Goal: Task Accomplishment & Management: Complete application form

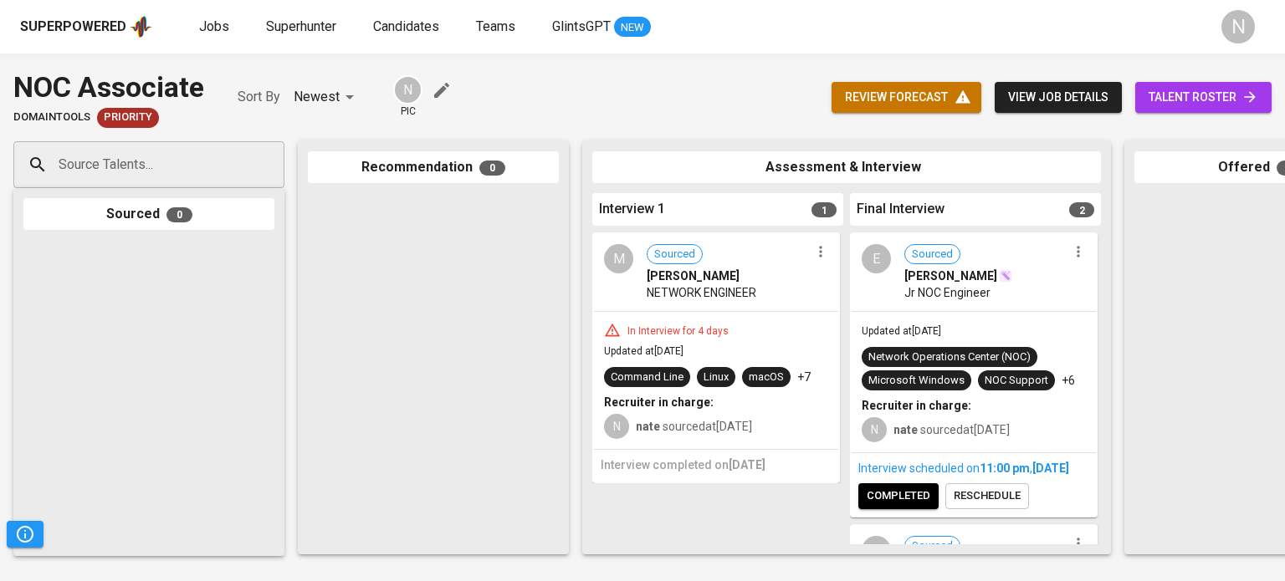
click at [771, 315] on div "In Interview for 4 days Updated at Sep 12, 2025 Command Line Linux macOS +7 Rec…" at bounding box center [716, 380] width 244 height 137
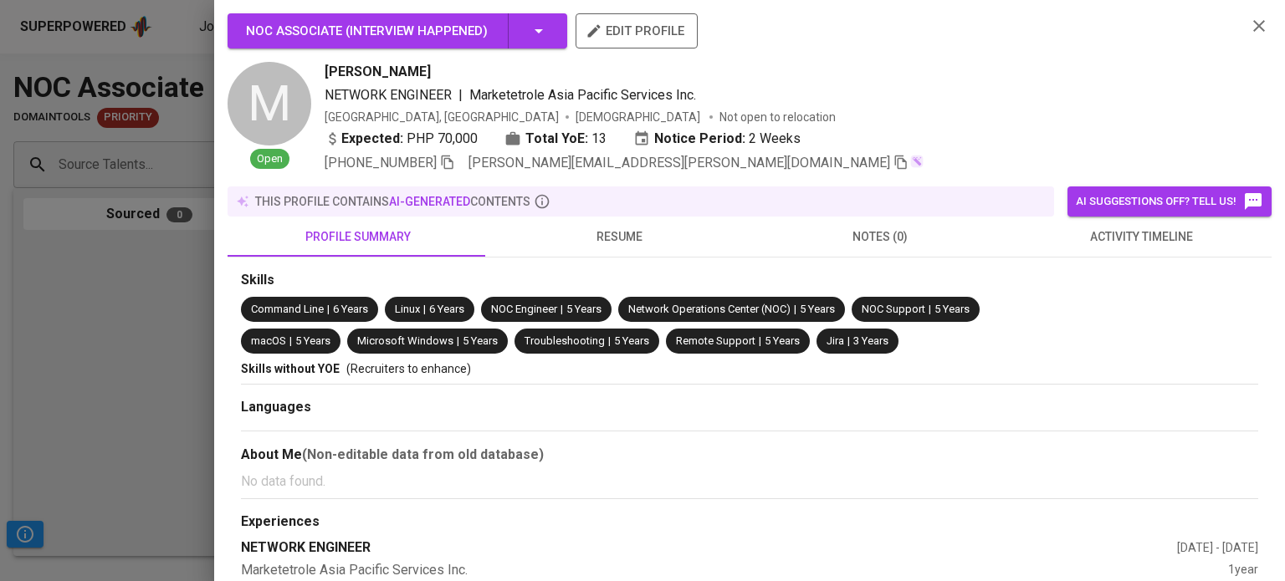
click at [524, 32] on div "NOC Associate ( Interview happened )" at bounding box center [397, 30] width 303 height 35
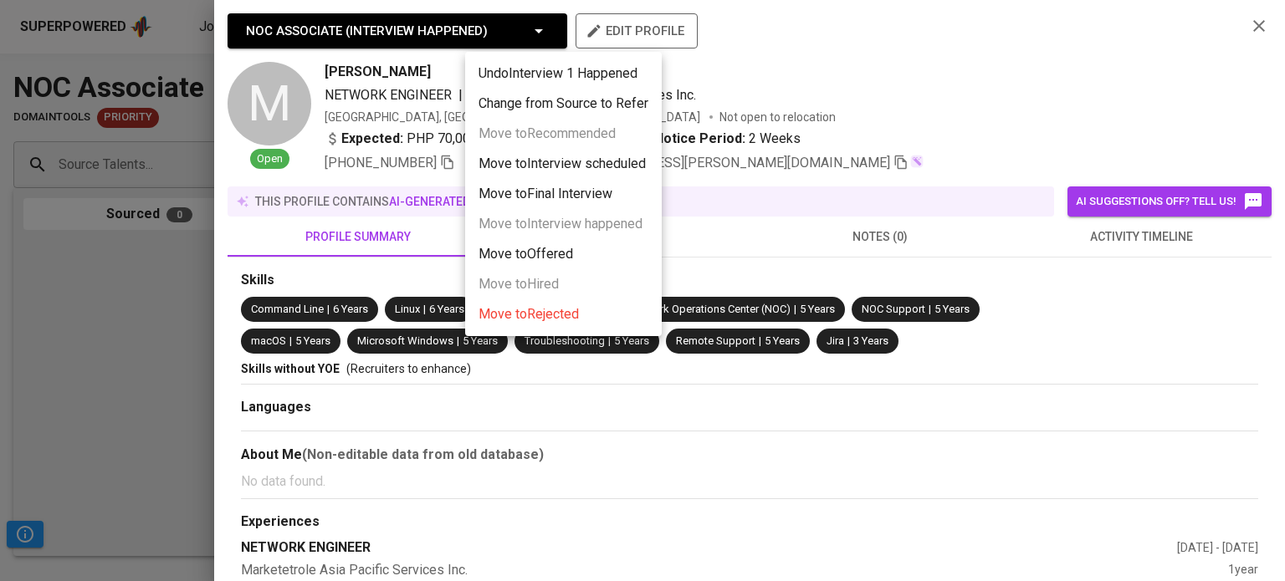
click at [550, 325] on li "Move to Rejected" at bounding box center [563, 314] width 197 height 30
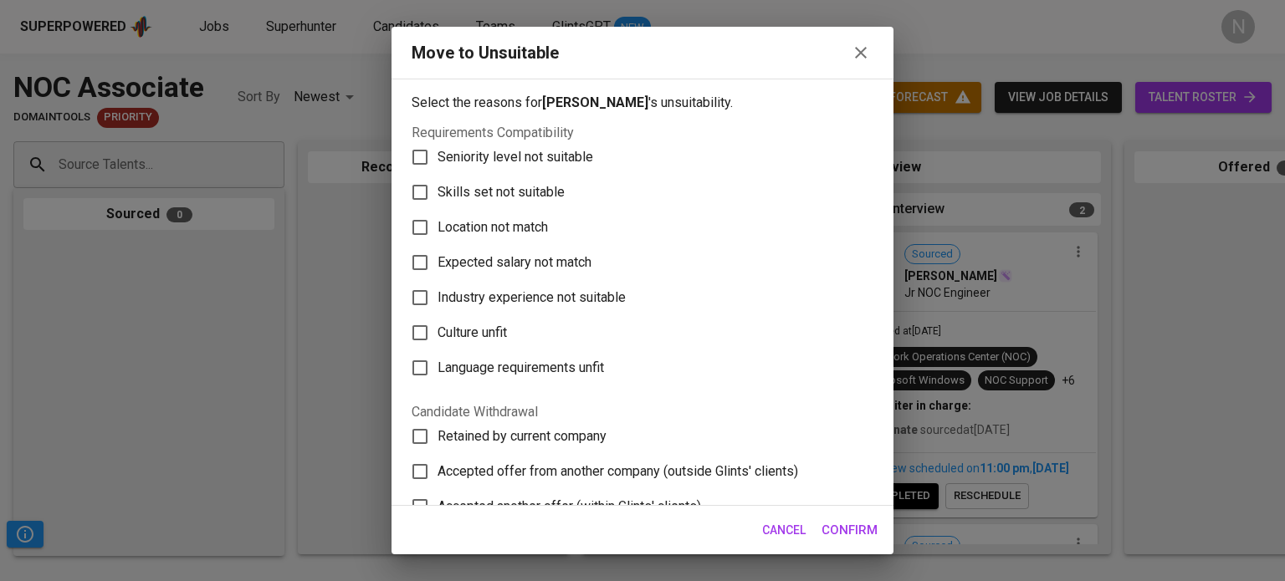
click at [655, 196] on label "Skills set not suitable" at bounding box center [631, 192] width 458 height 35
click at [438, 196] on input "Skills set not suitable" at bounding box center [419, 192] width 35 height 35
checkbox input "true"
click at [847, 524] on span "Confirm" at bounding box center [849, 530] width 56 height 22
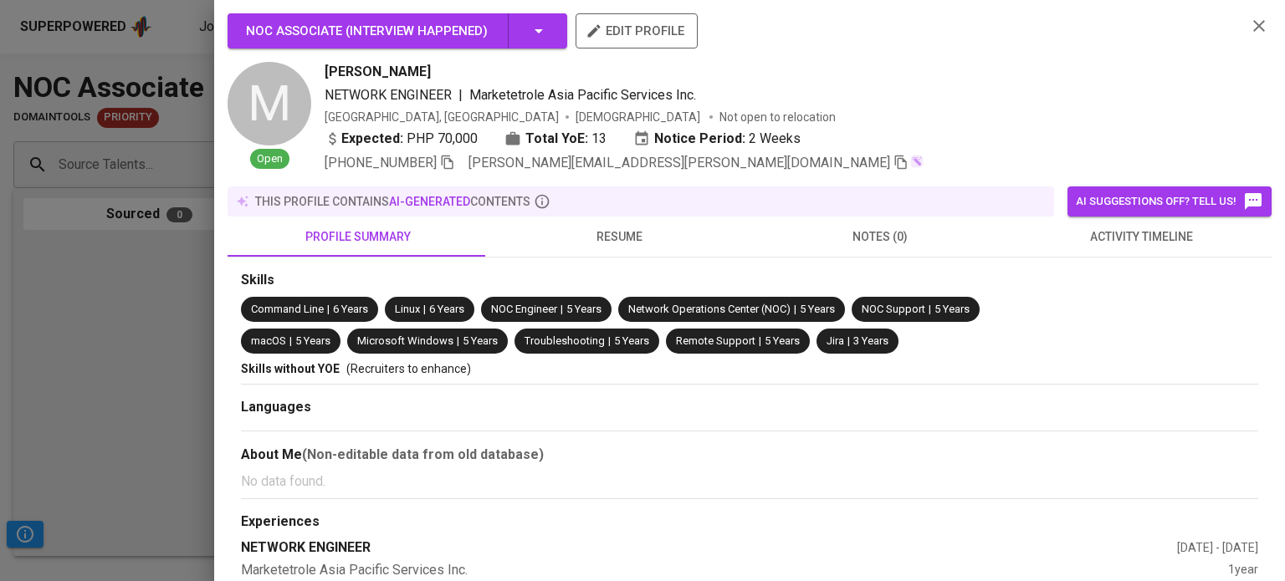
click at [115, 345] on div at bounding box center [642, 290] width 1285 height 581
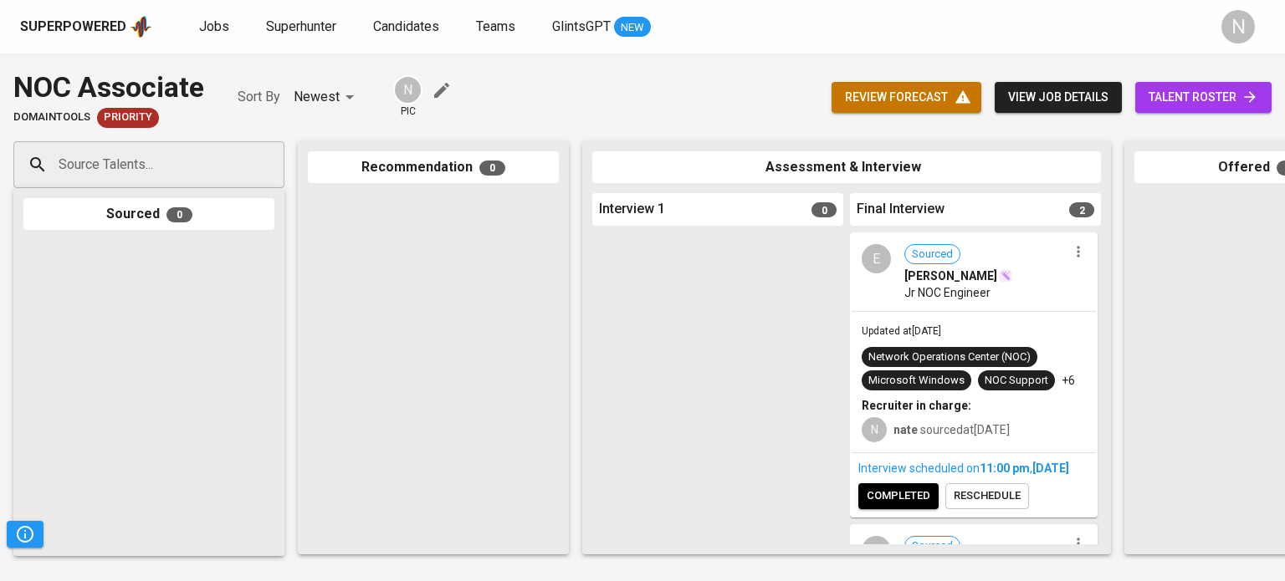
click at [874, 90] on span "review forecast" at bounding box center [906, 97] width 123 height 21
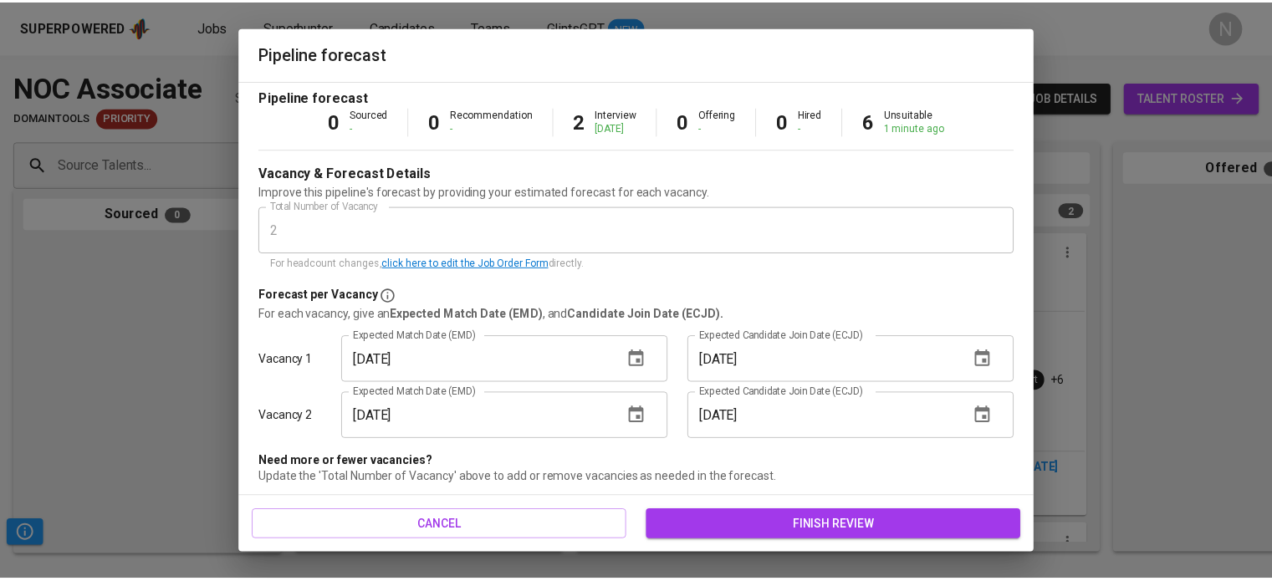
scroll to position [64, 0]
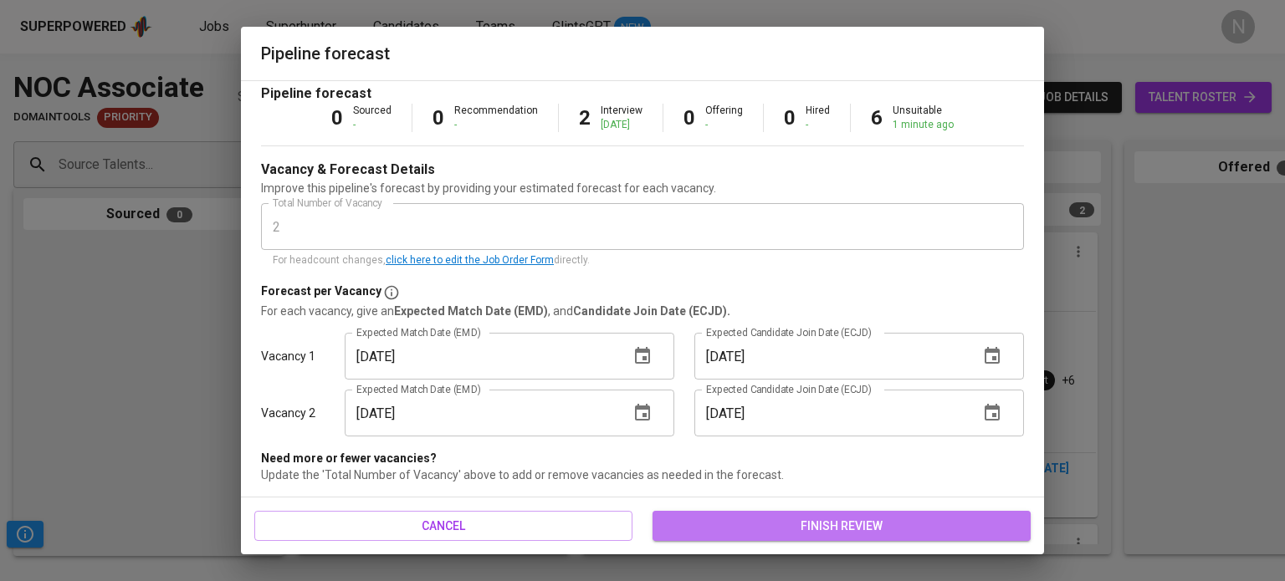
click at [801, 538] on button "finish review" at bounding box center [841, 526] width 378 height 31
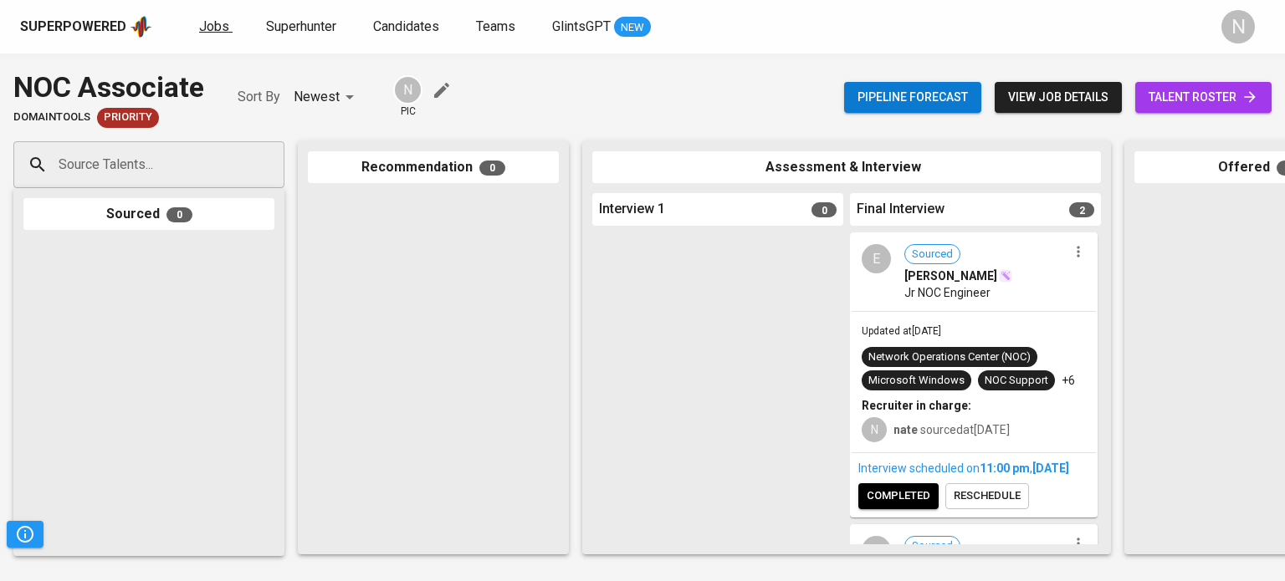
click at [207, 22] on span "Jobs" at bounding box center [214, 26] width 30 height 16
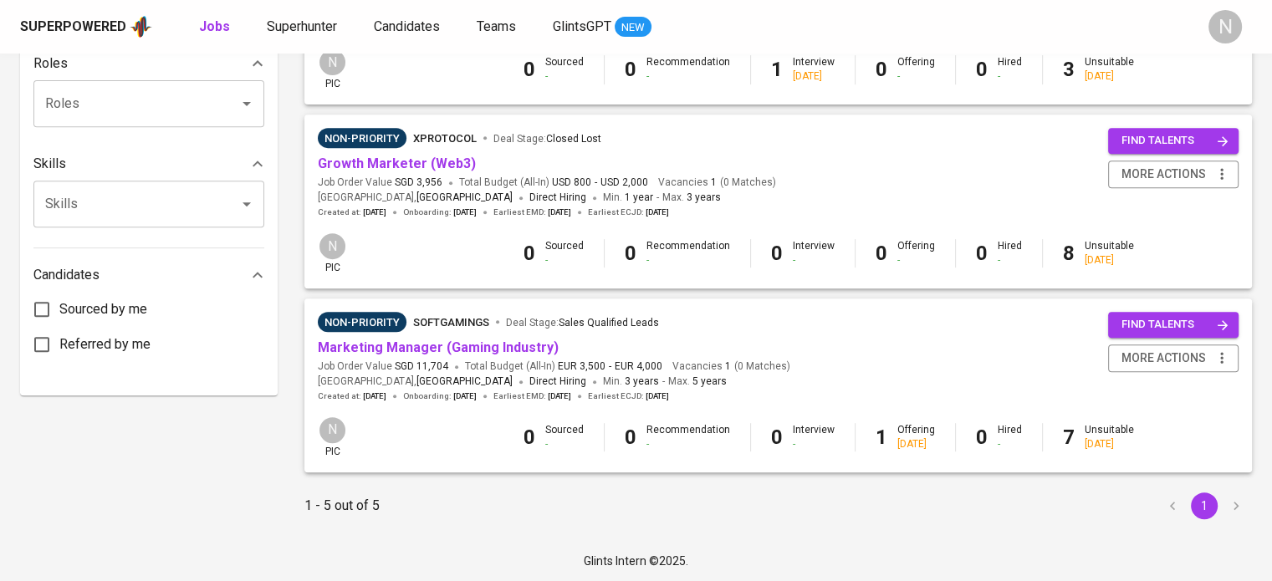
scroll to position [683, 0]
click at [397, 167] on link "Growth Marketer (Web3)" at bounding box center [397, 163] width 158 height 16
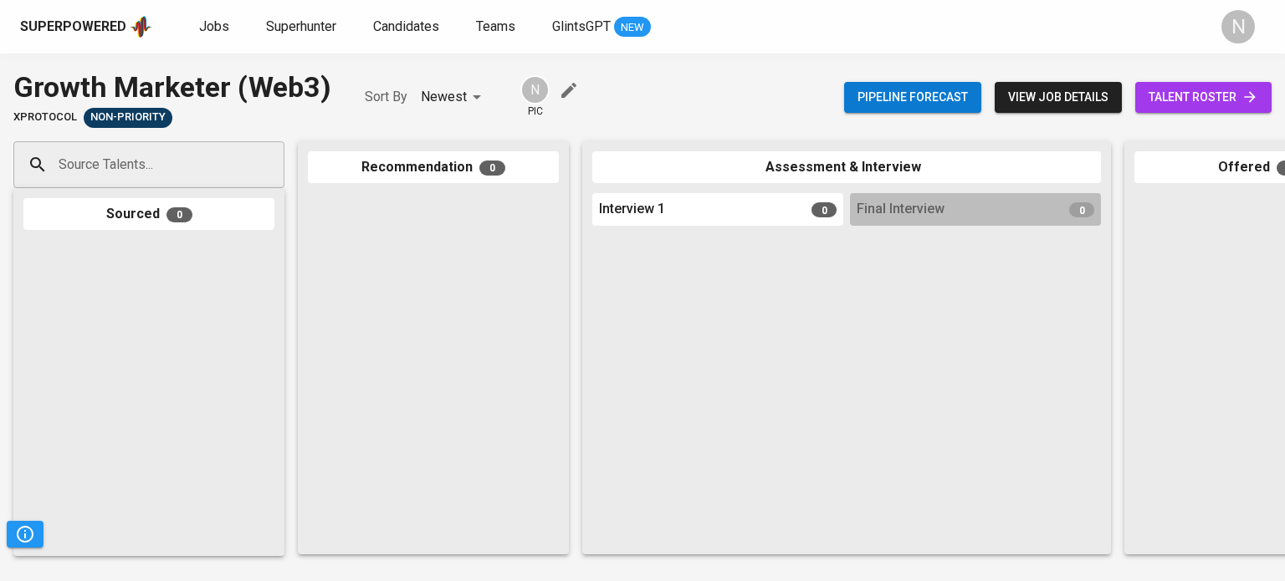
click at [118, 171] on input "Source Talents..." at bounding box center [142, 165] width 176 height 32
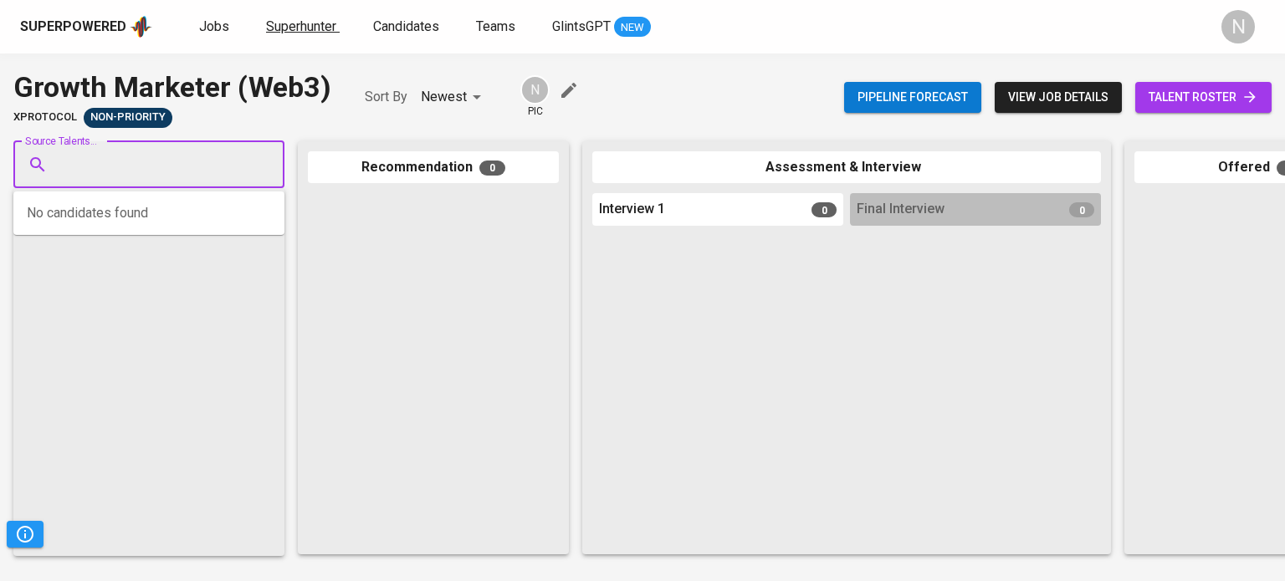
click at [301, 20] on span "Superhunter" at bounding box center [301, 26] width 70 height 16
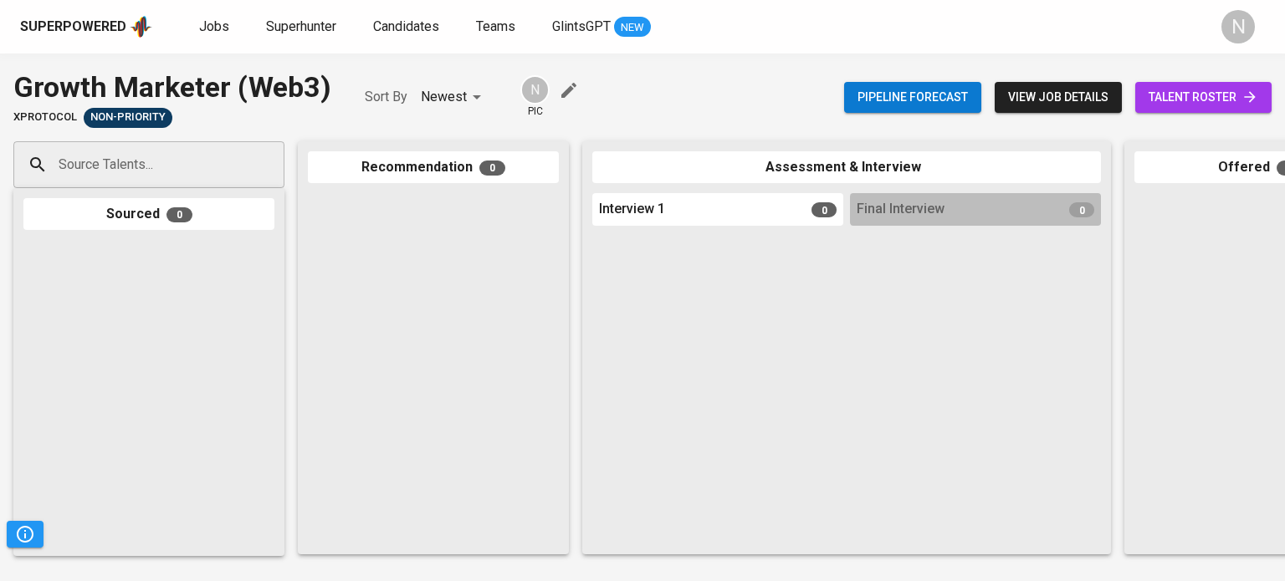
click at [201, 179] on input "Source Talents..." at bounding box center [142, 165] width 176 height 32
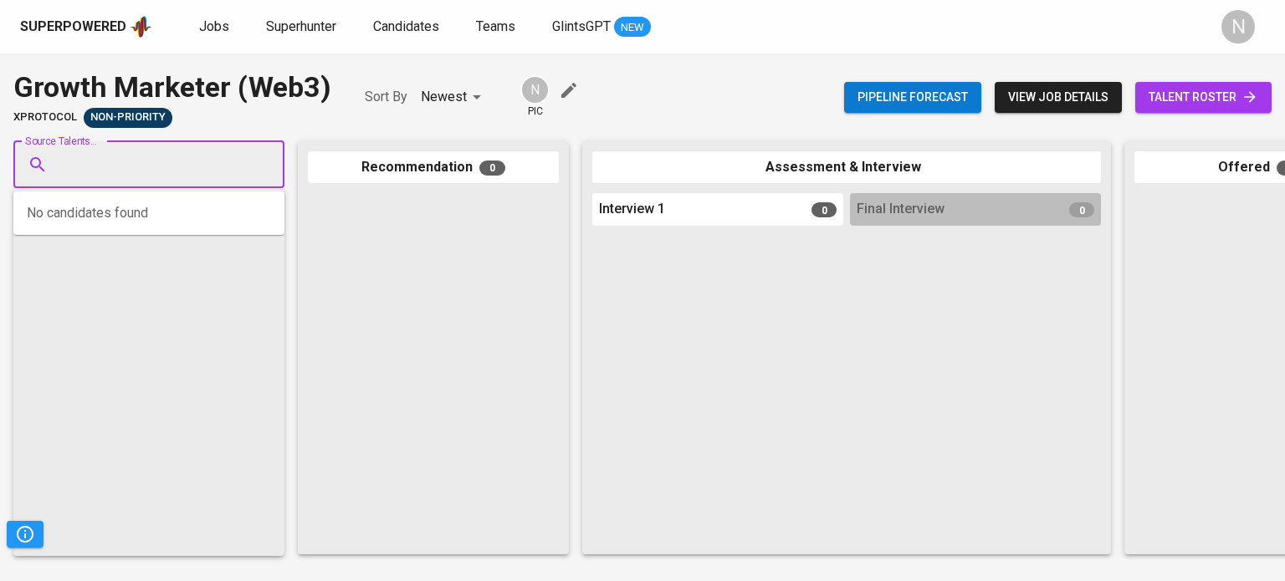
paste input "[EMAIL_ADDRESS][DOMAIN_NAME]"
type input "[EMAIL_ADDRESS][DOMAIN_NAME]"
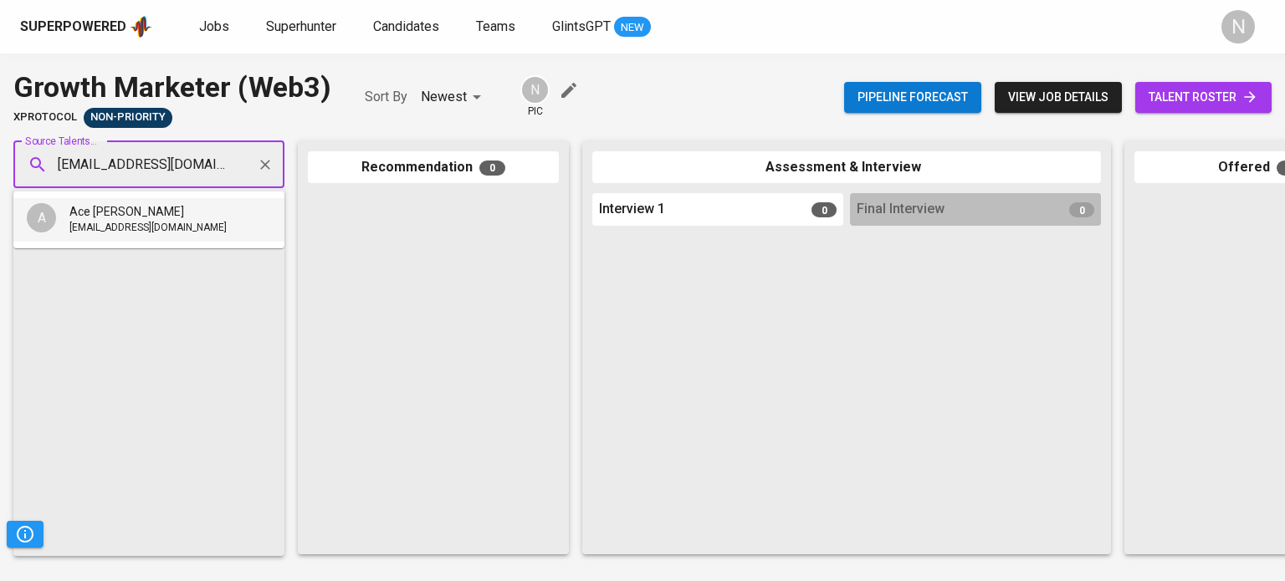
click at [146, 223] on span "[EMAIL_ADDRESS][DOMAIN_NAME]" at bounding box center [147, 228] width 157 height 17
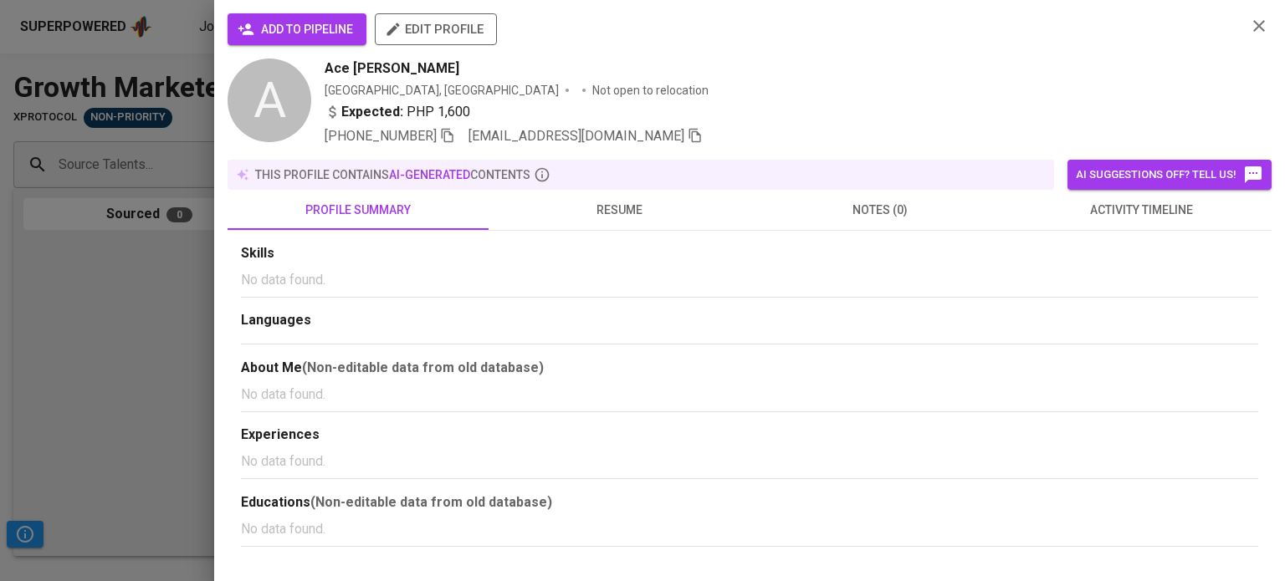
click at [331, 33] on span "add to pipeline" at bounding box center [297, 29] width 112 height 21
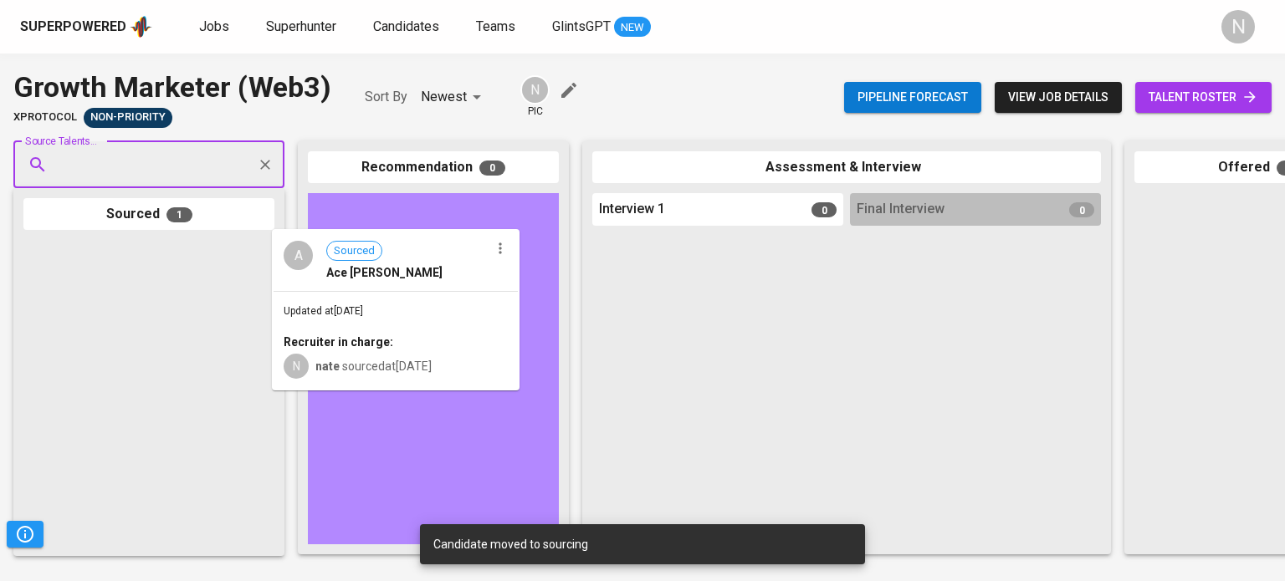
drag, startPoint x: 162, startPoint y: 319, endPoint x: 415, endPoint y: 306, distance: 252.9
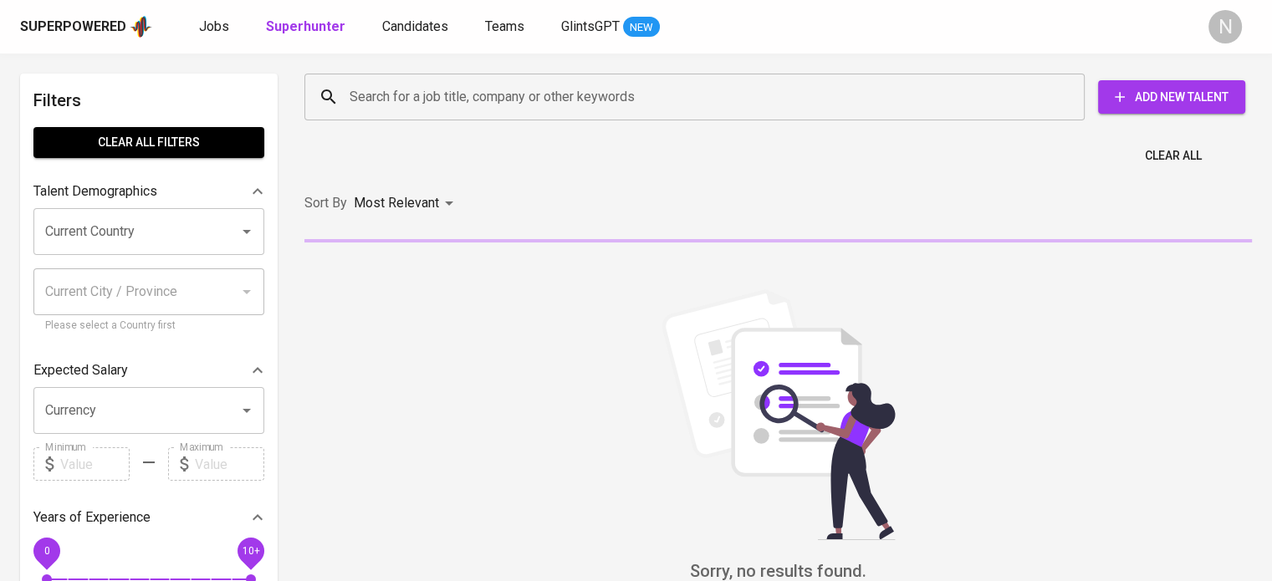
click at [1128, 107] on button "Add New Talent" at bounding box center [1171, 96] width 147 height 33
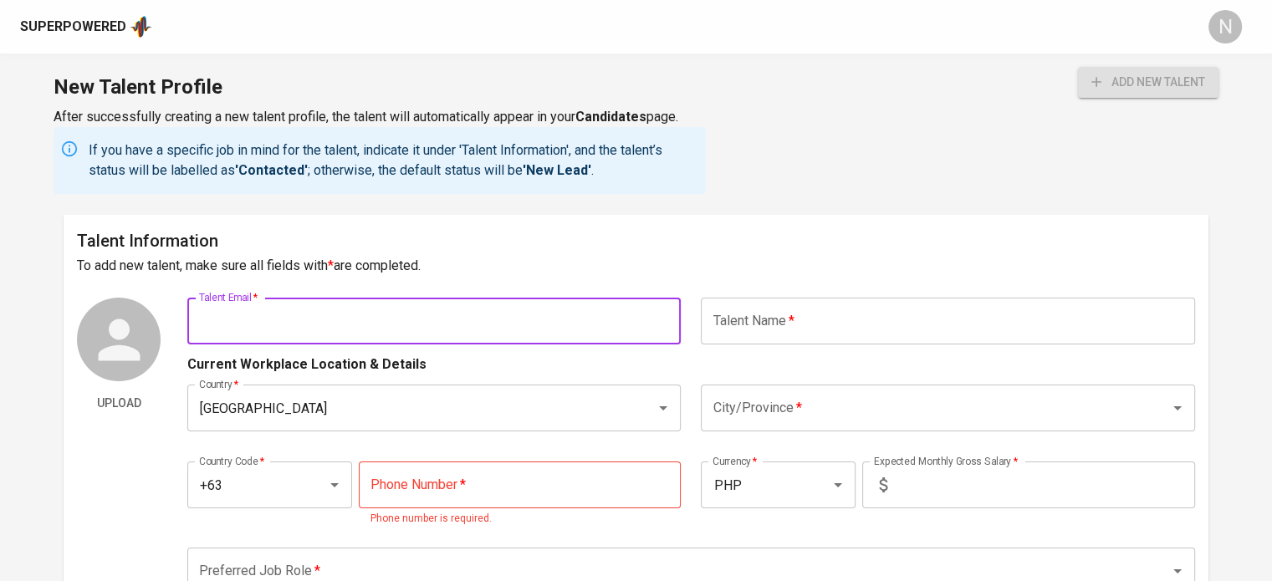
click at [438, 307] on input "text" at bounding box center [434, 321] width 494 height 47
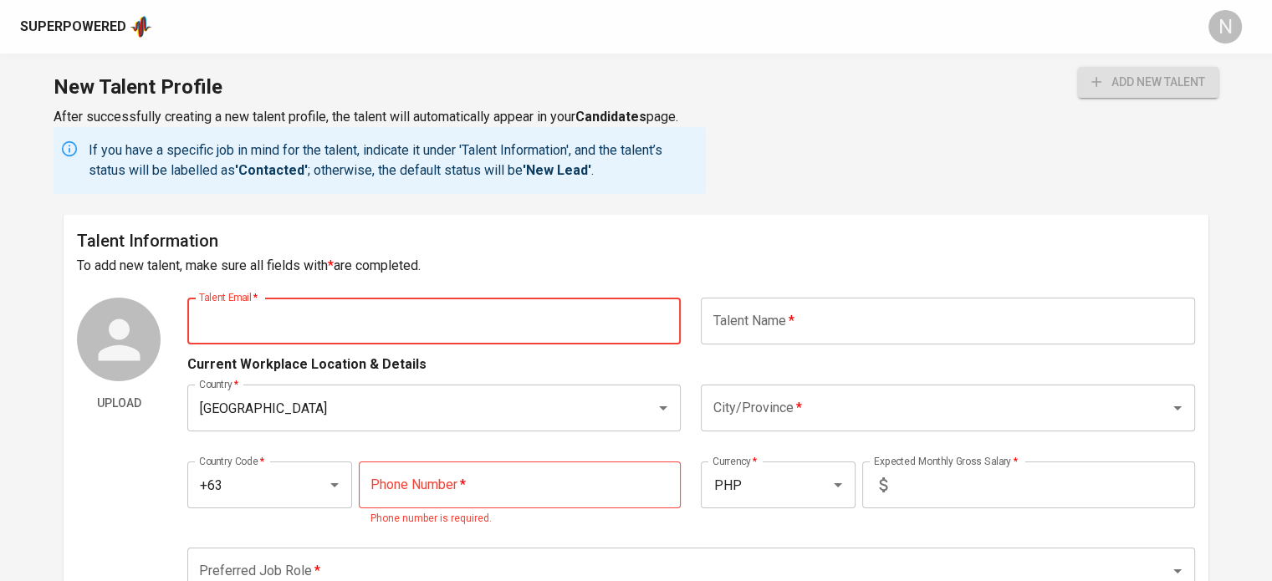
paste input "[EMAIL_ADDRESS][DOMAIN_NAME]"
type input "[EMAIL_ADDRESS][DOMAIN_NAME]"
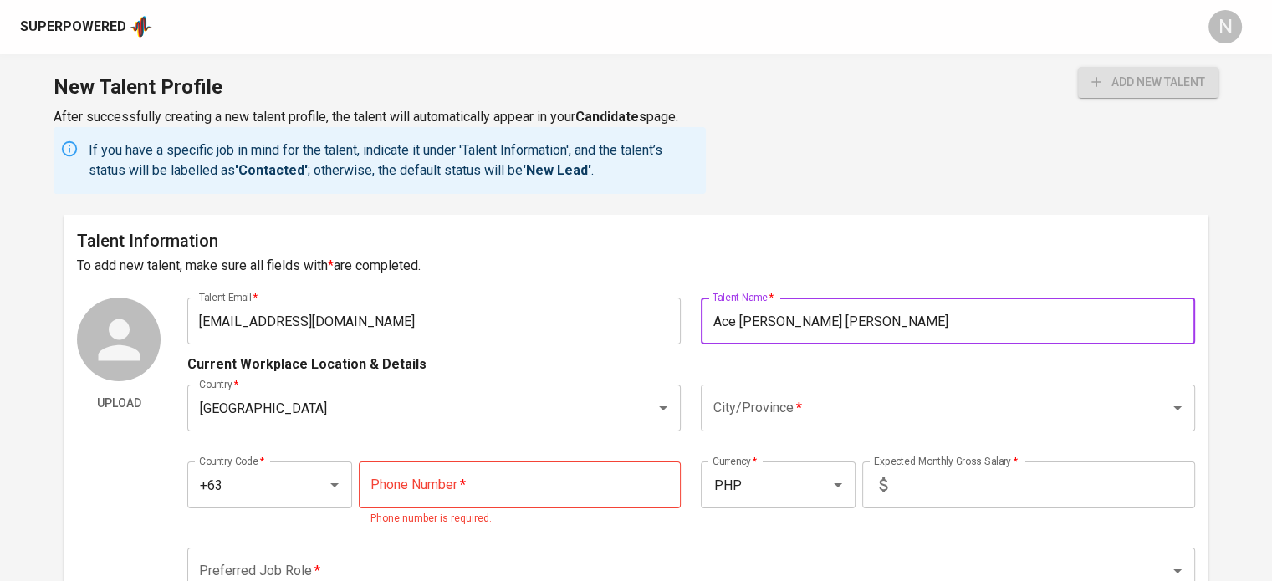
paste input "ñ"
type input "Ace [PERSON_NAME]"
click at [557, 358] on div "Current Workplace Location & Details" at bounding box center [691, 360] width 1008 height 30
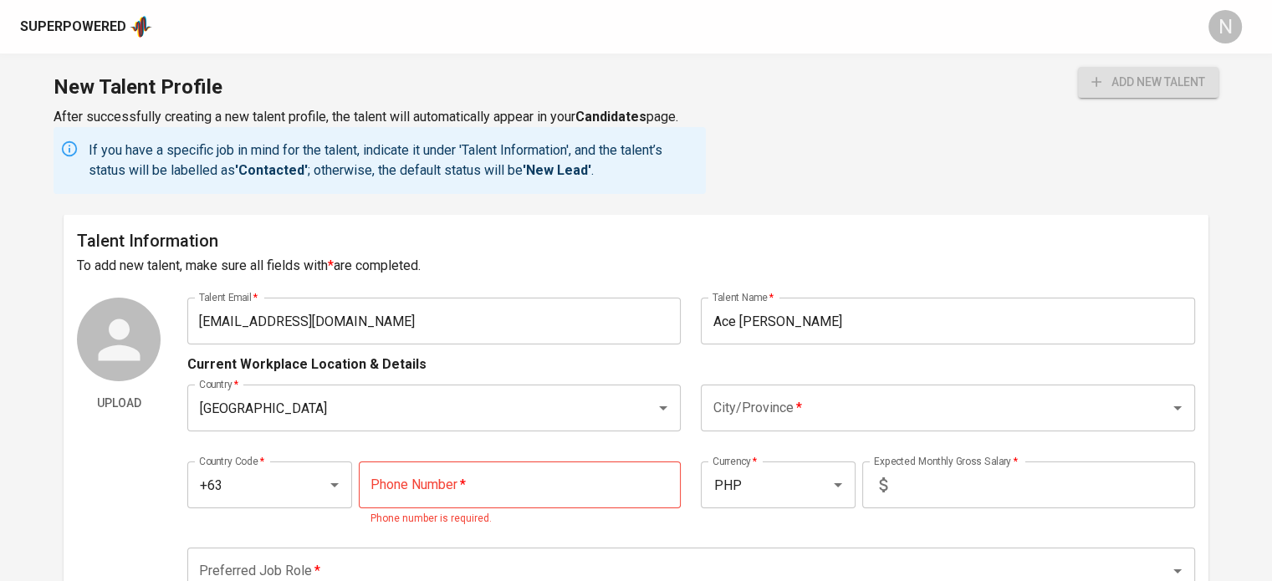
click at [761, 406] on input "City/Province   *" at bounding box center [925, 408] width 432 height 32
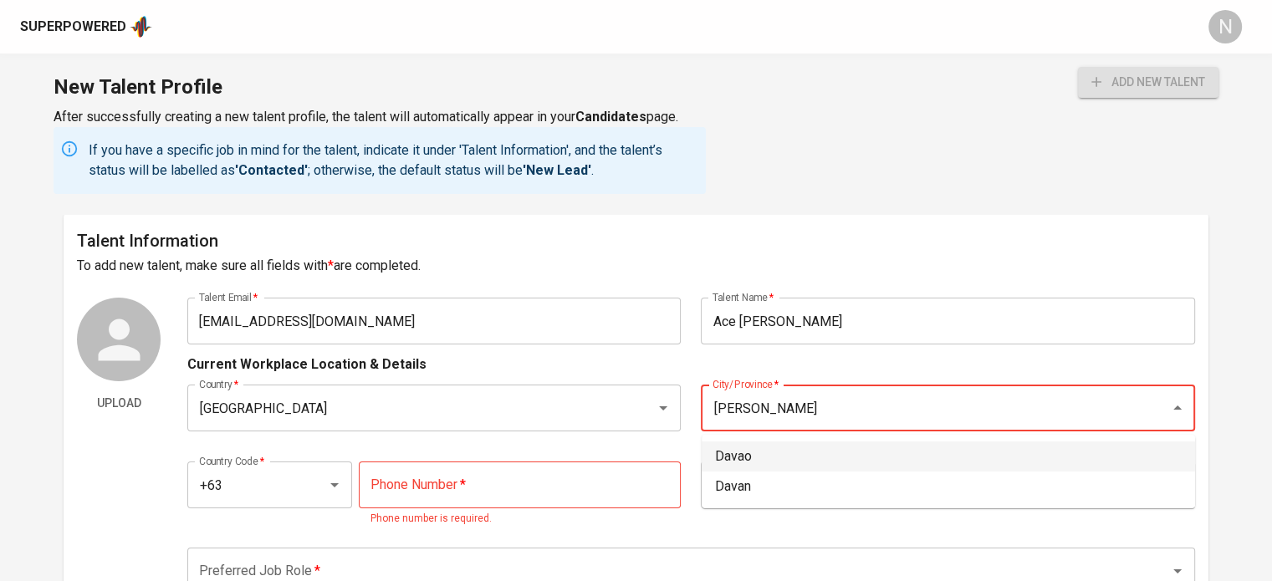
click at [800, 458] on li "Davao" at bounding box center [949, 457] width 494 height 30
type input "Davao"
click at [502, 508] on input "tel" at bounding box center [520, 485] width 323 height 47
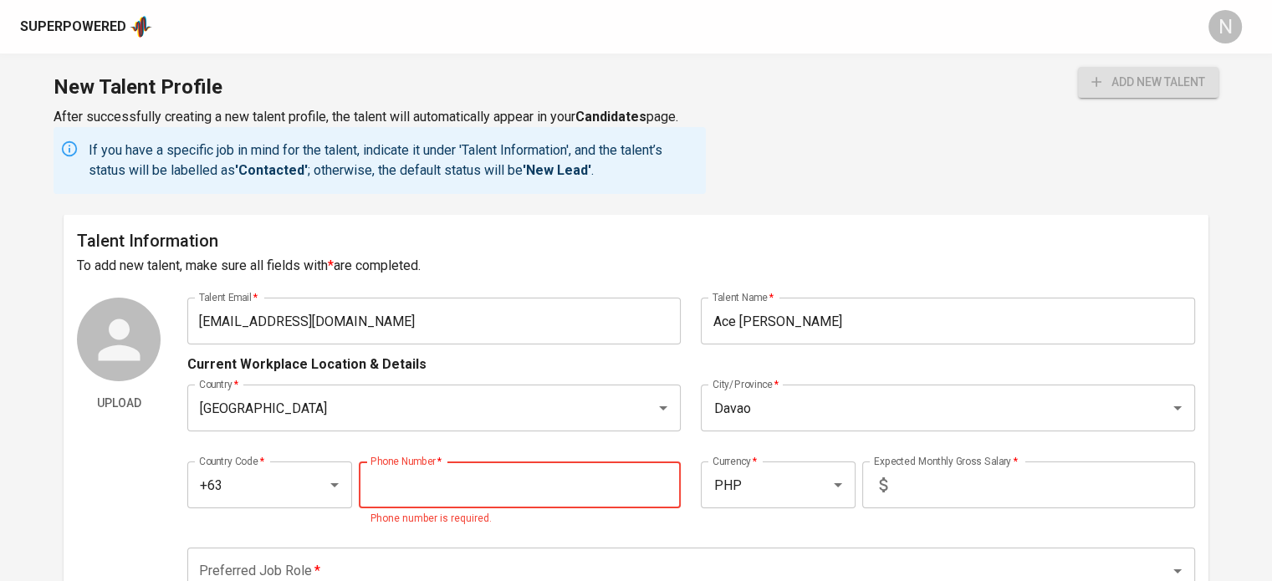
paste input "970-834-5314"
type input "970-834-5314"
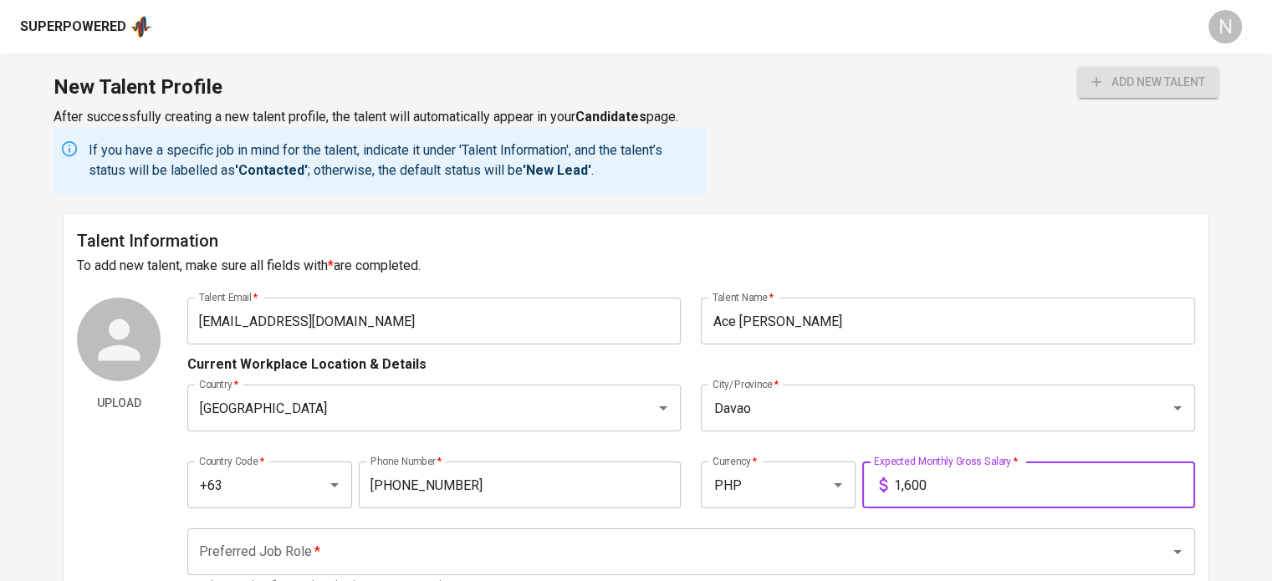
type input "1,600"
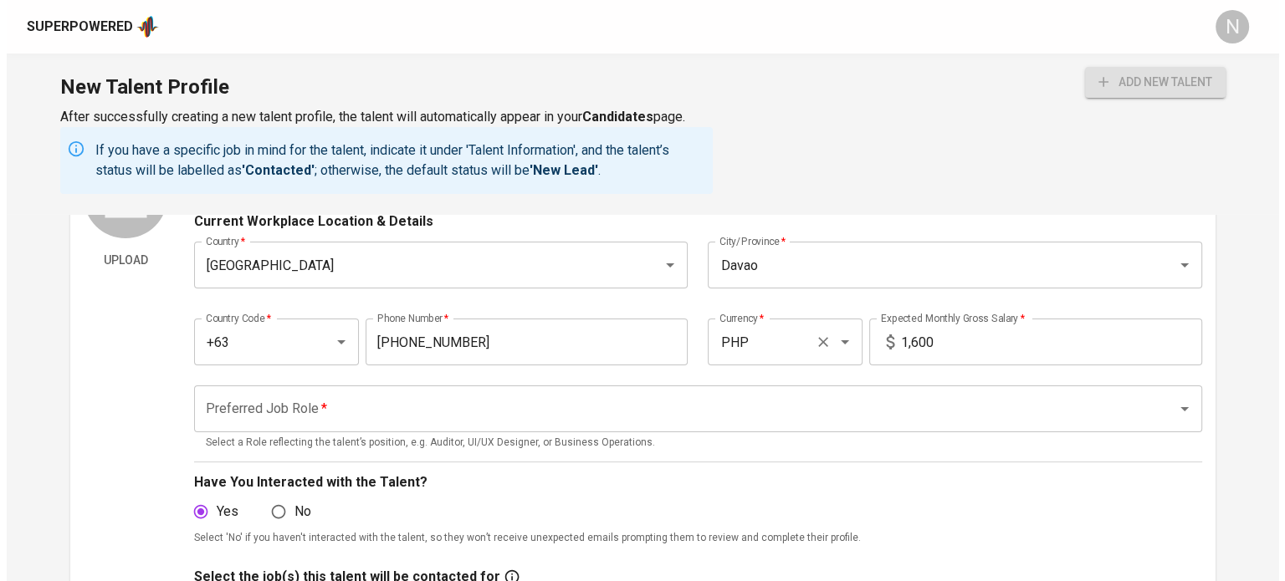
scroll to position [167, 0]
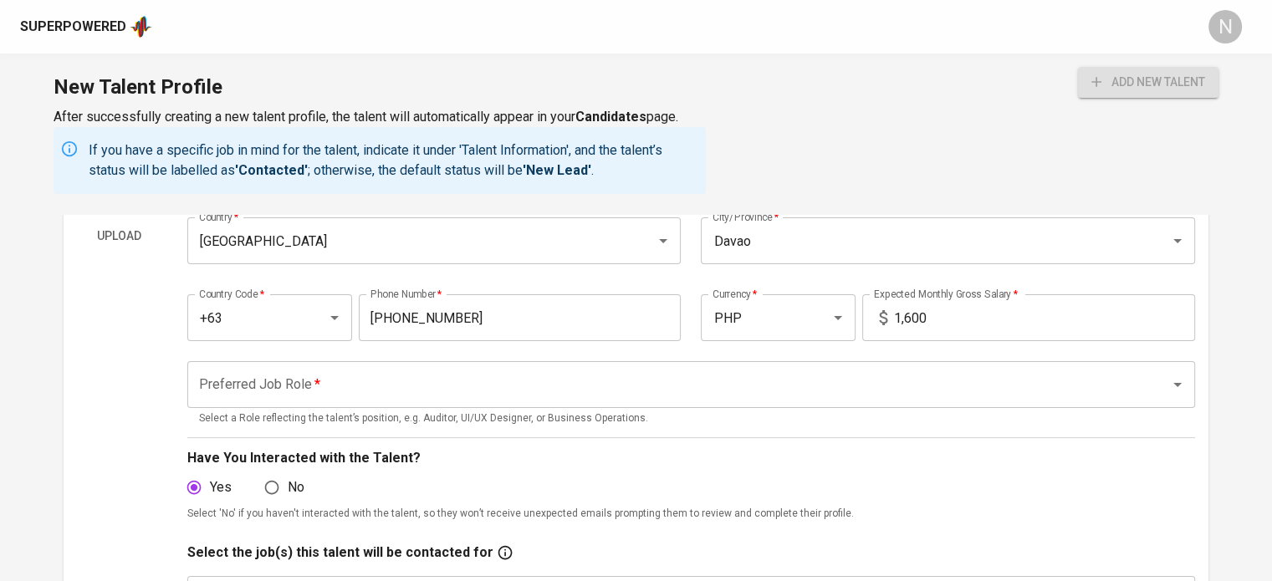
click at [539, 377] on input "Preferred Job Role   *" at bounding box center [668, 385] width 946 height 32
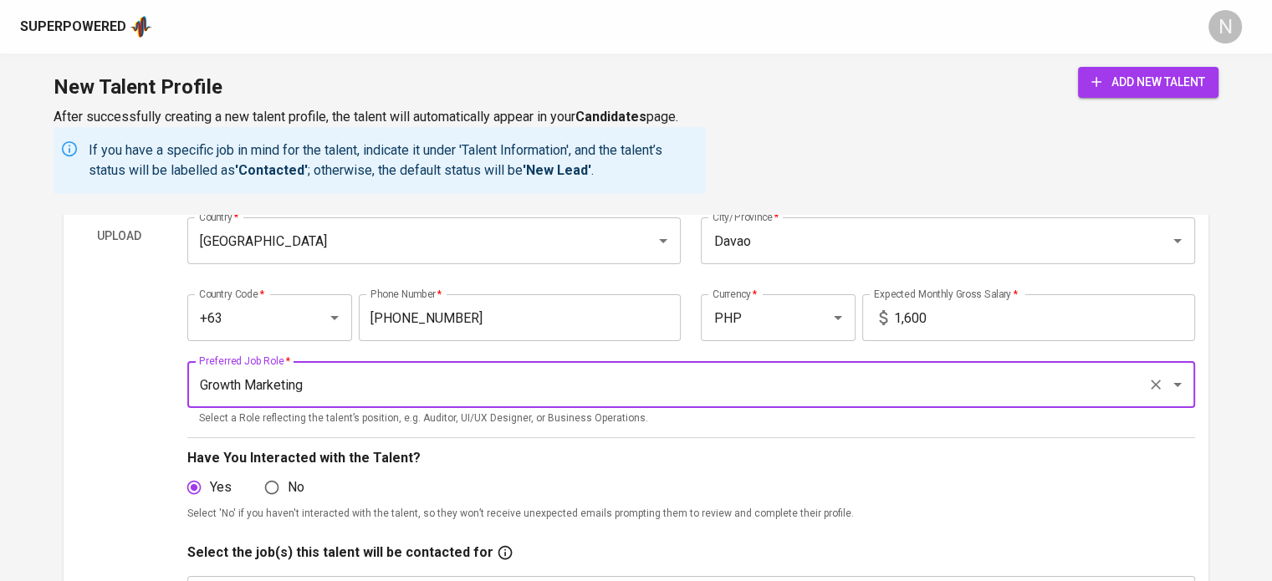
type input "Growth Marketing"
click at [1146, 83] on span "add new talent" at bounding box center [1149, 82] width 114 height 21
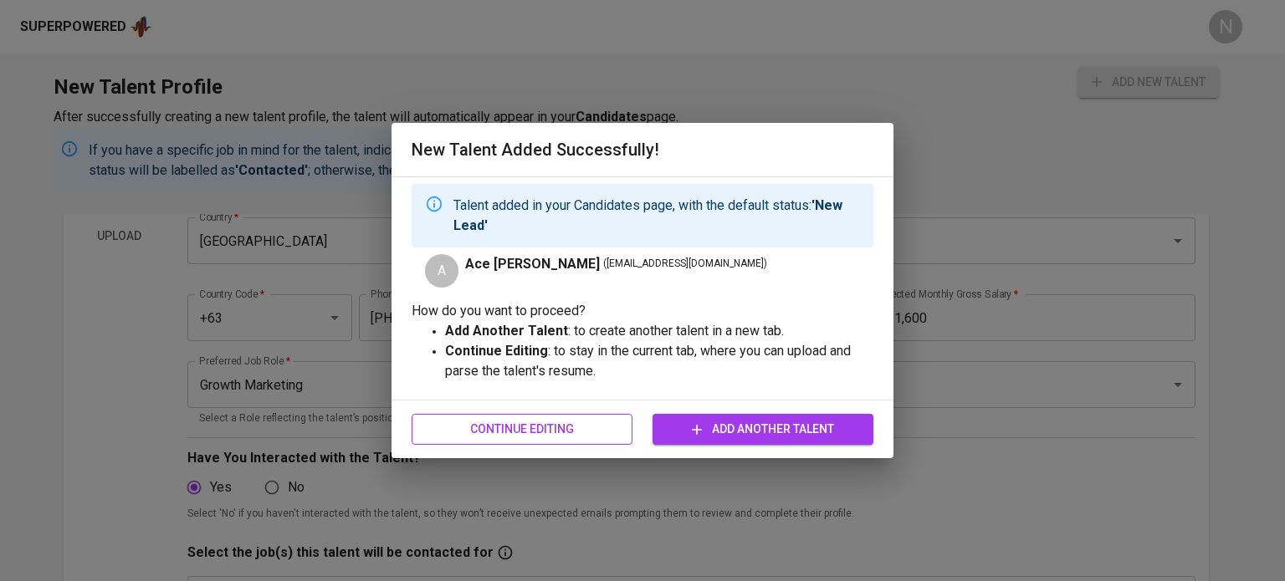
click at [576, 427] on span "Continue Editing" at bounding box center [522, 429] width 194 height 21
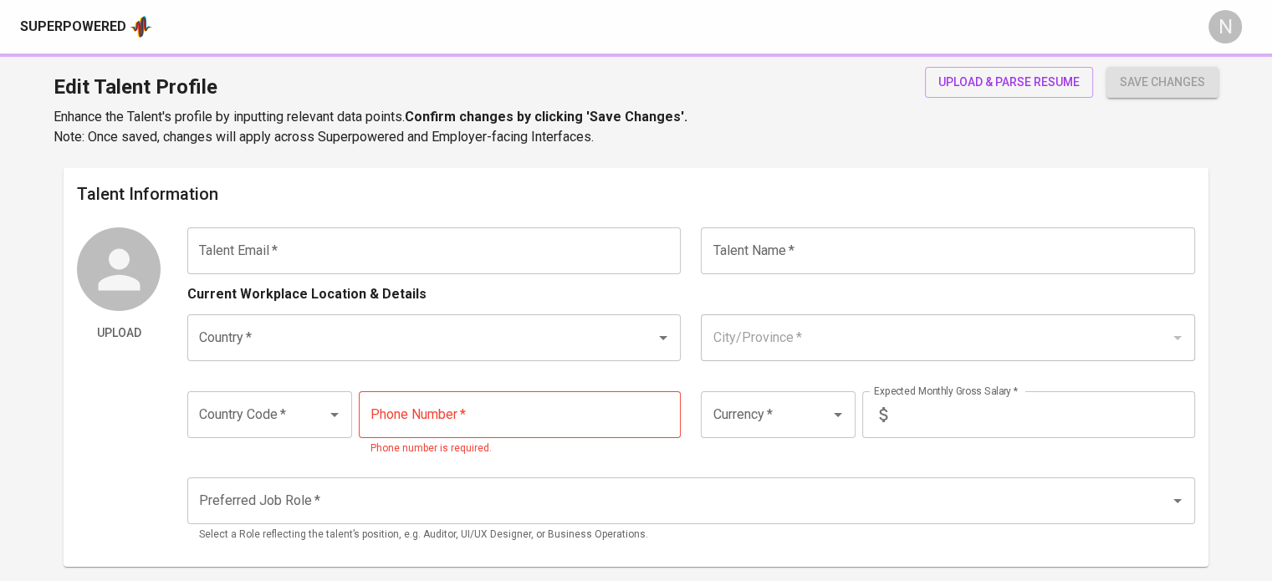
type input "[EMAIL_ADDRESS][DOMAIN_NAME]"
type input "Ace [PERSON_NAME]"
type input "[GEOGRAPHIC_DATA]"
type input "Davao"
type input "+63"
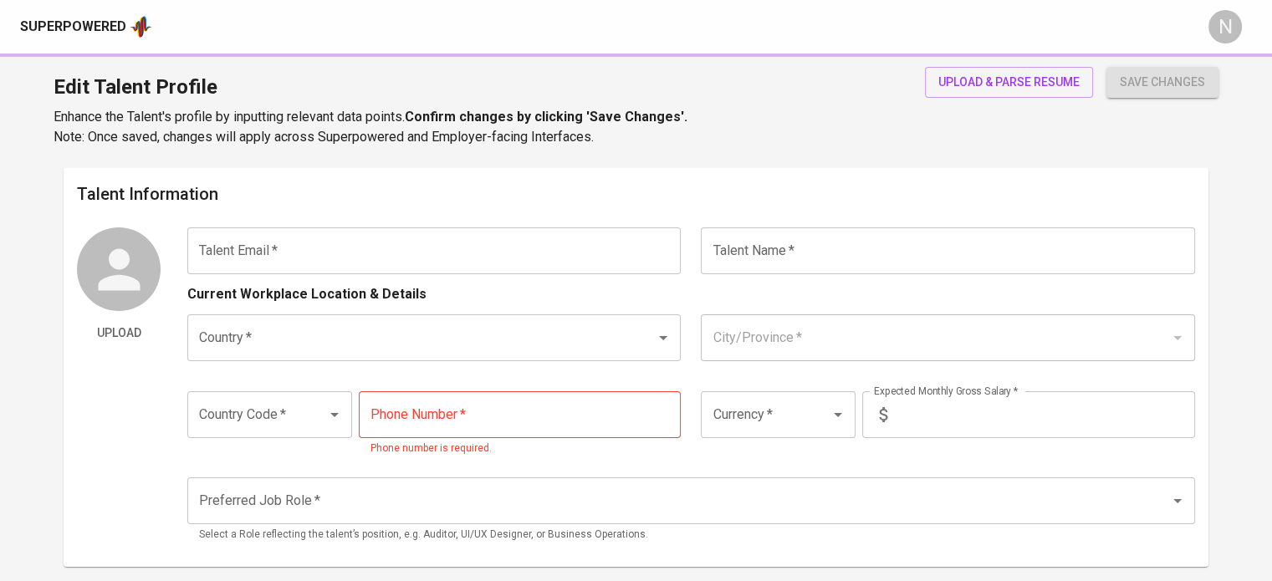
type input "970-834-5314"
type input "PHP"
type input "1,600"
type input "Growth Marketing"
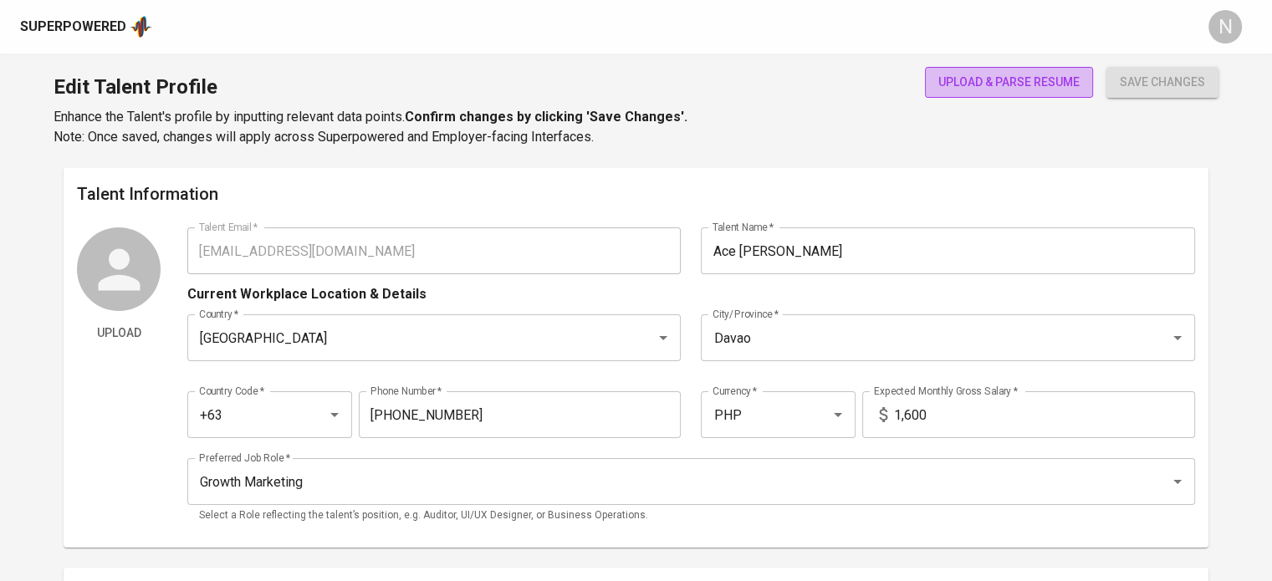
click at [998, 76] on span "upload & parse resume" at bounding box center [1009, 82] width 141 height 21
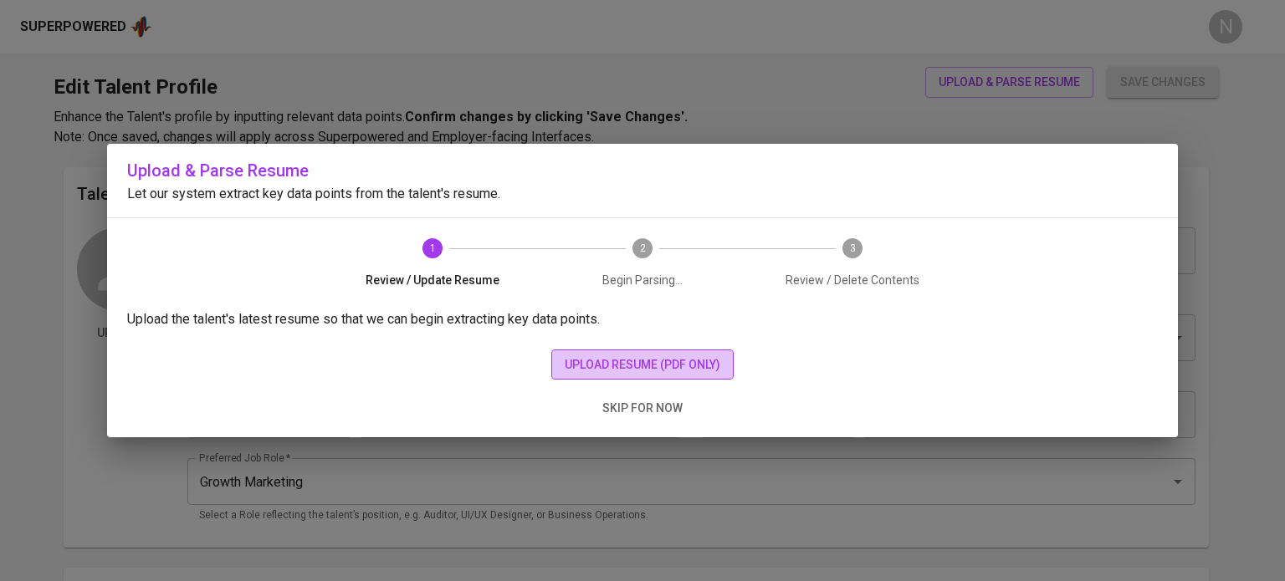
click at [711, 367] on span "upload resume (pdf only)" at bounding box center [643, 365] width 156 height 21
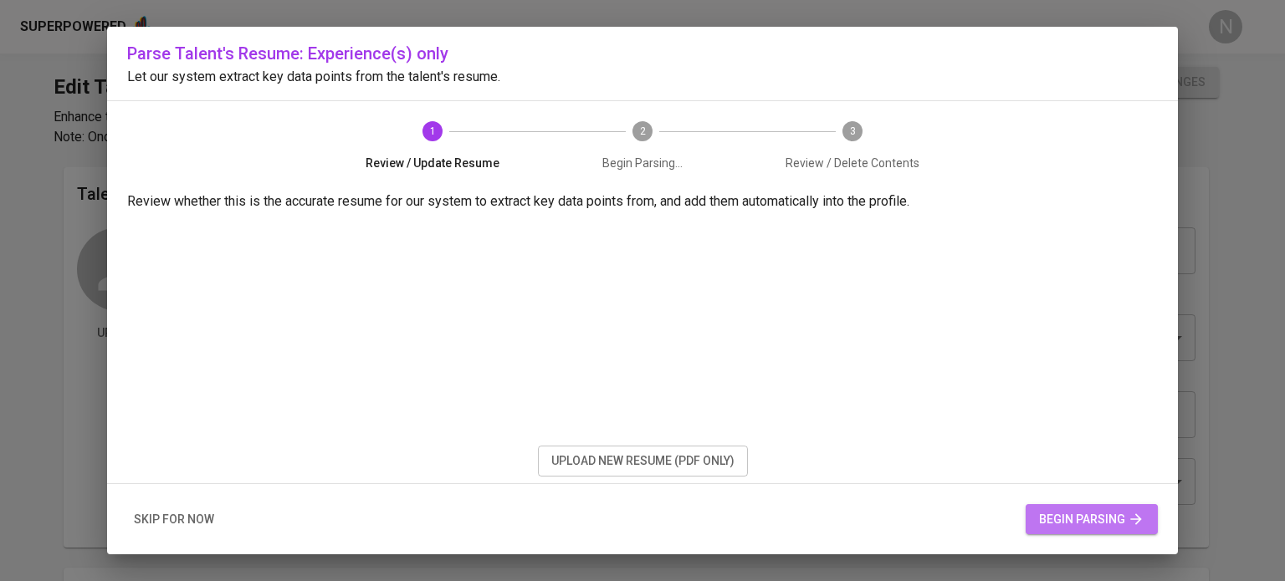
click at [1115, 525] on span "begin parsing" at bounding box center [1091, 519] width 105 height 21
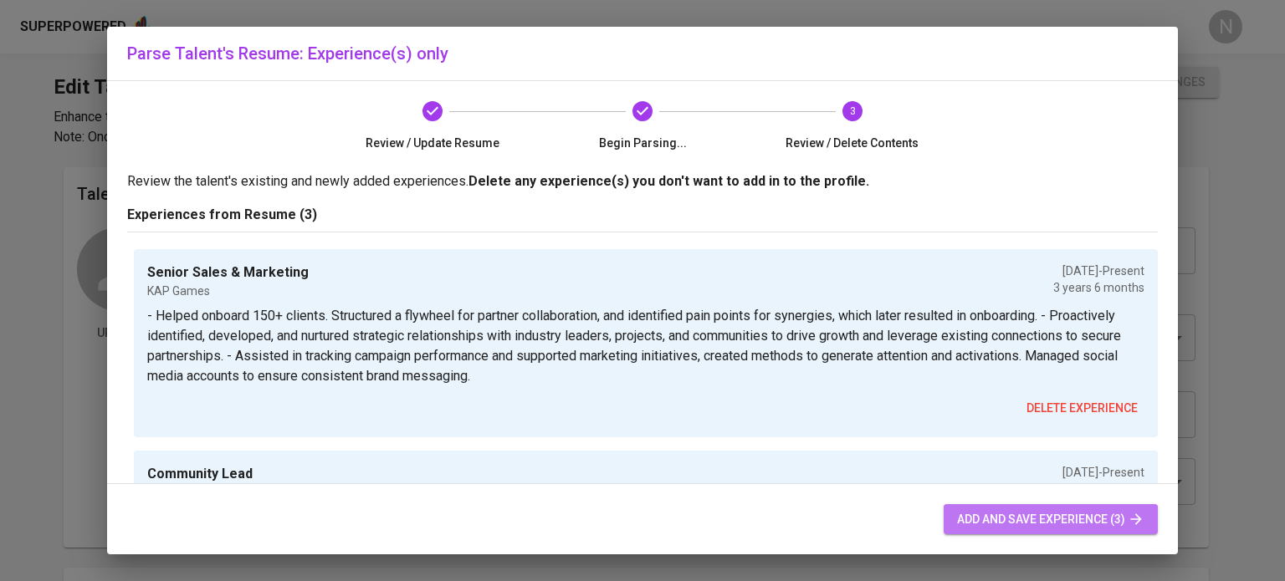
click at [1029, 514] on span "add and save experience (3)" at bounding box center [1050, 519] width 187 height 21
radio input "true"
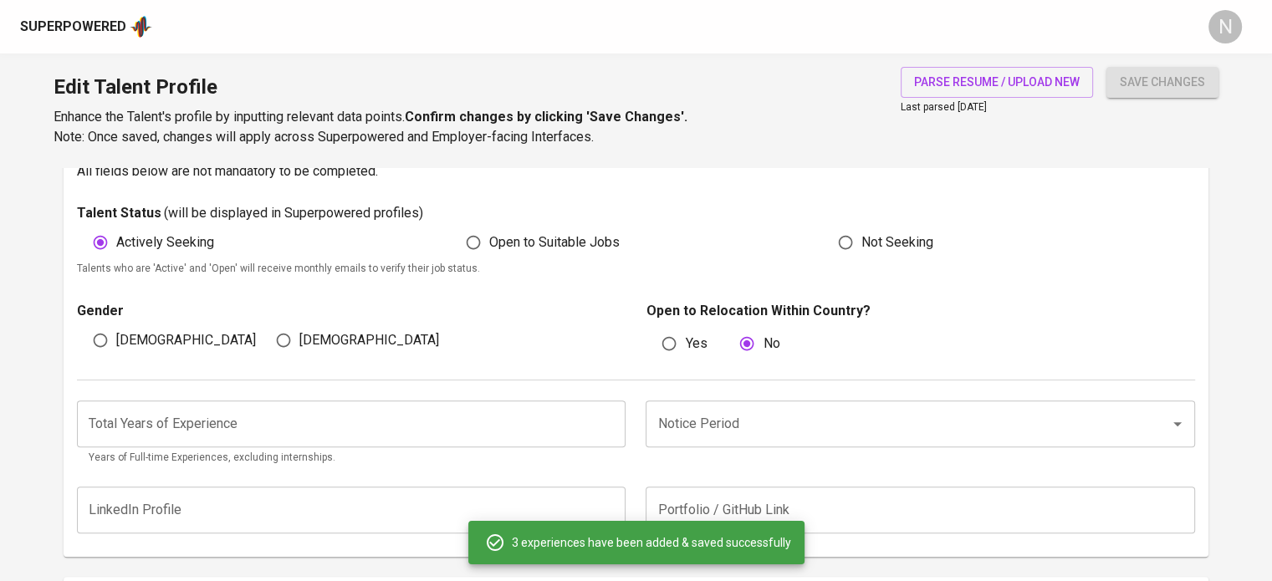
scroll to position [411, 0]
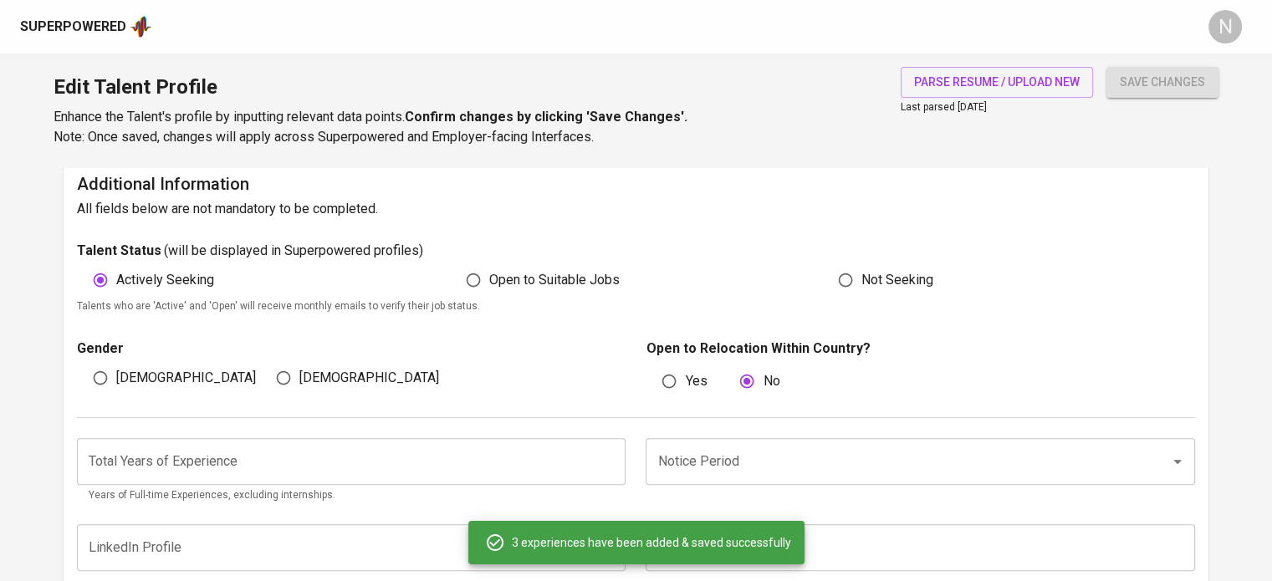
click at [134, 377] on span "[DEMOGRAPHIC_DATA]" at bounding box center [186, 378] width 140 height 20
click at [116, 377] on input "[DEMOGRAPHIC_DATA]" at bounding box center [100, 378] width 32 height 32
radio input "true"
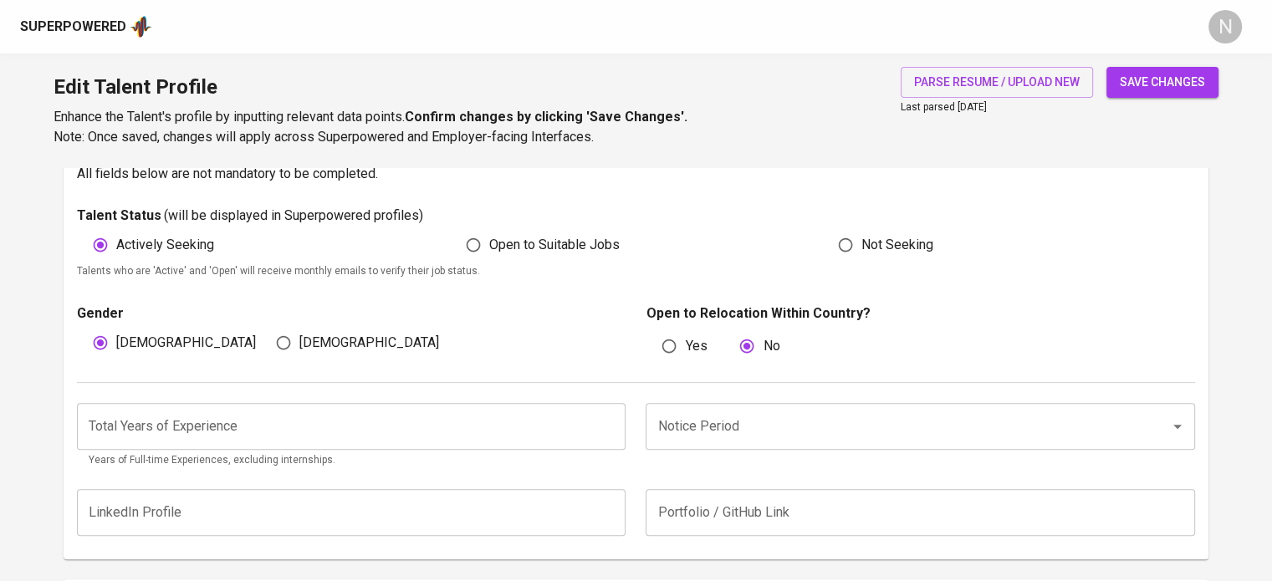
scroll to position [494, 0]
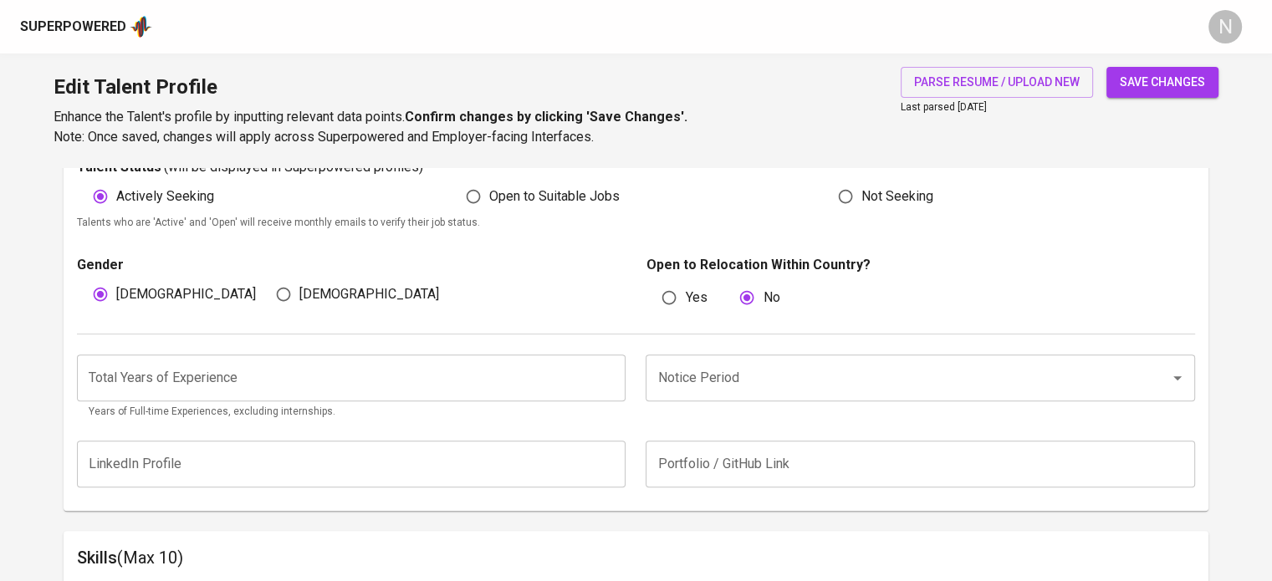
click at [214, 384] on input "number" at bounding box center [351, 378] width 549 height 47
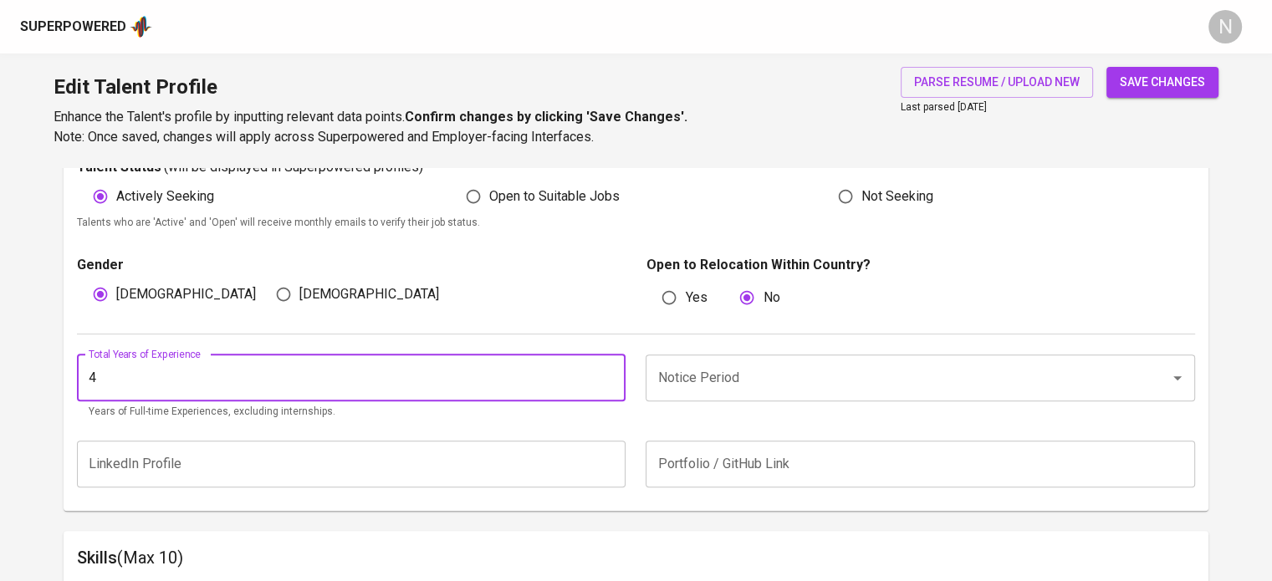
type input "4"
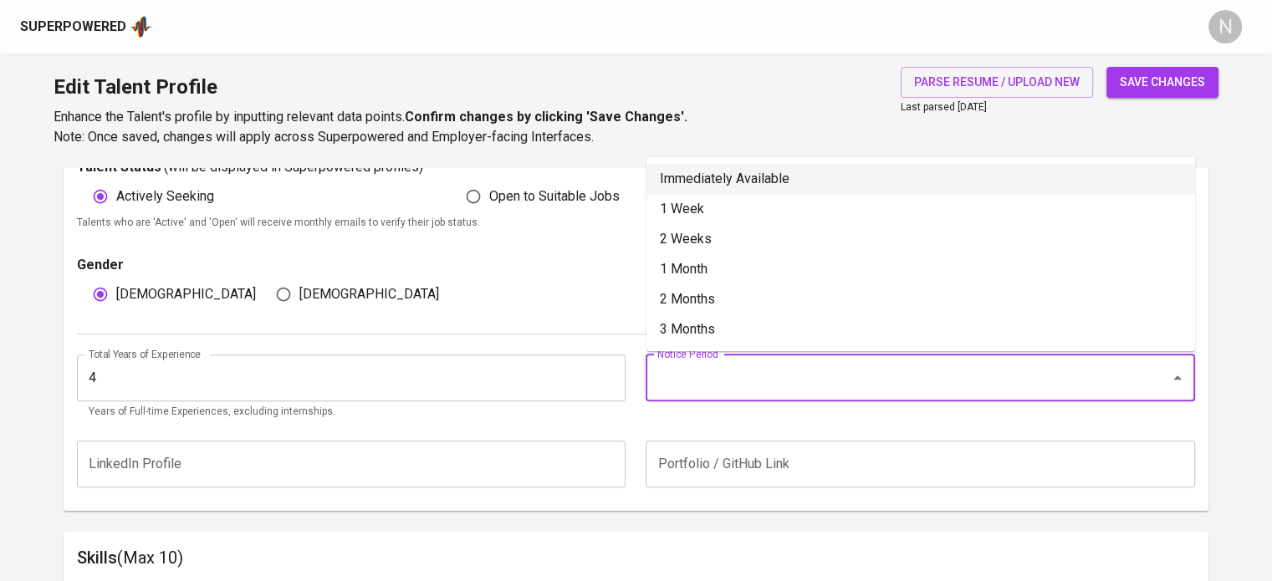
type input "Immediately Available"
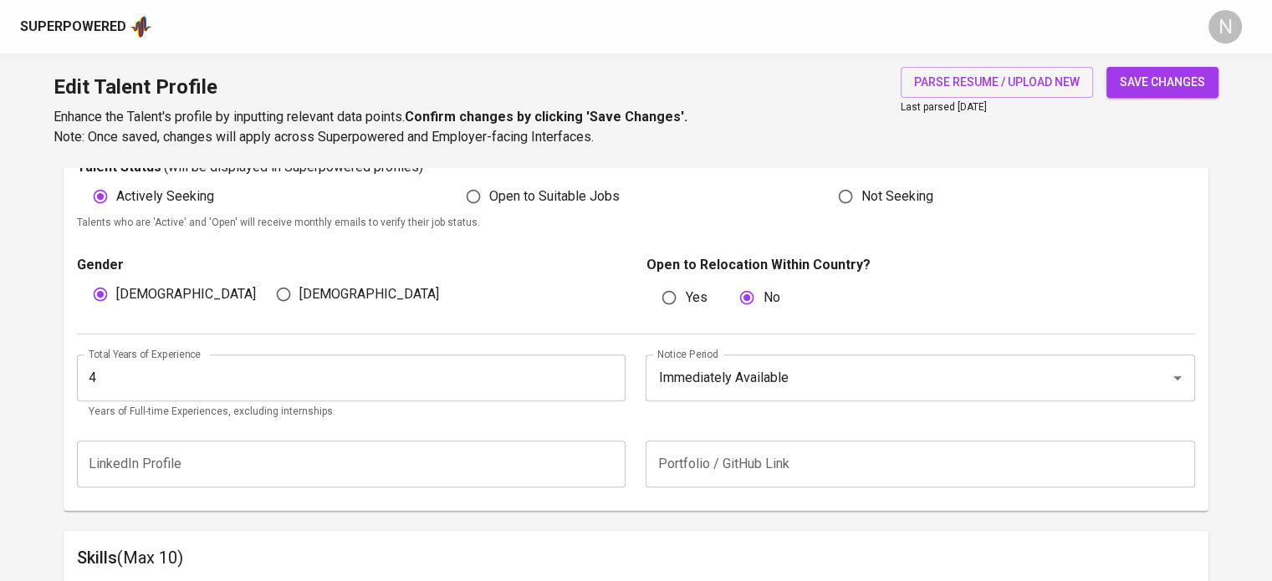
click at [1167, 73] on span "save changes" at bounding box center [1162, 82] width 85 height 21
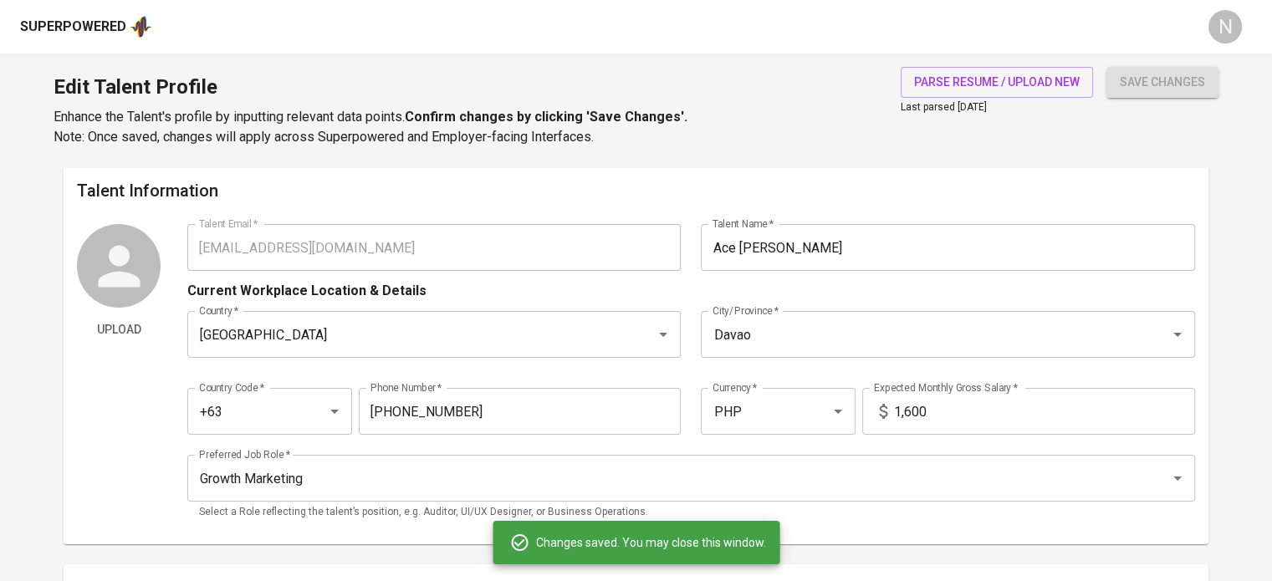
scroll to position [0, 0]
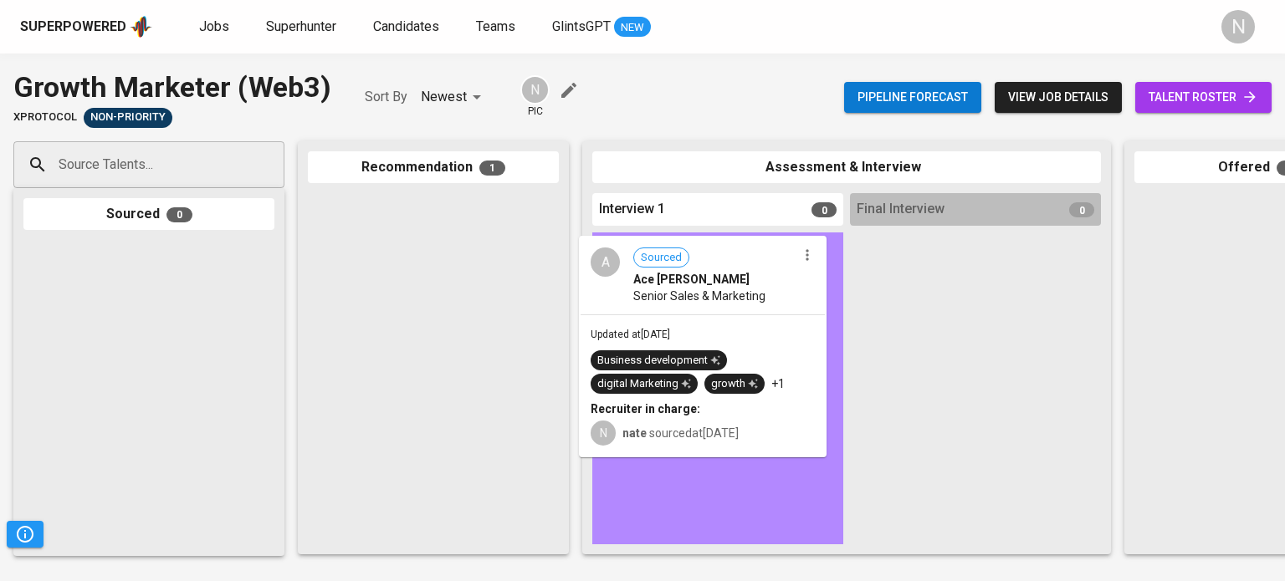
drag, startPoint x: 435, startPoint y: 242, endPoint x: 712, endPoint y: 285, distance: 280.3
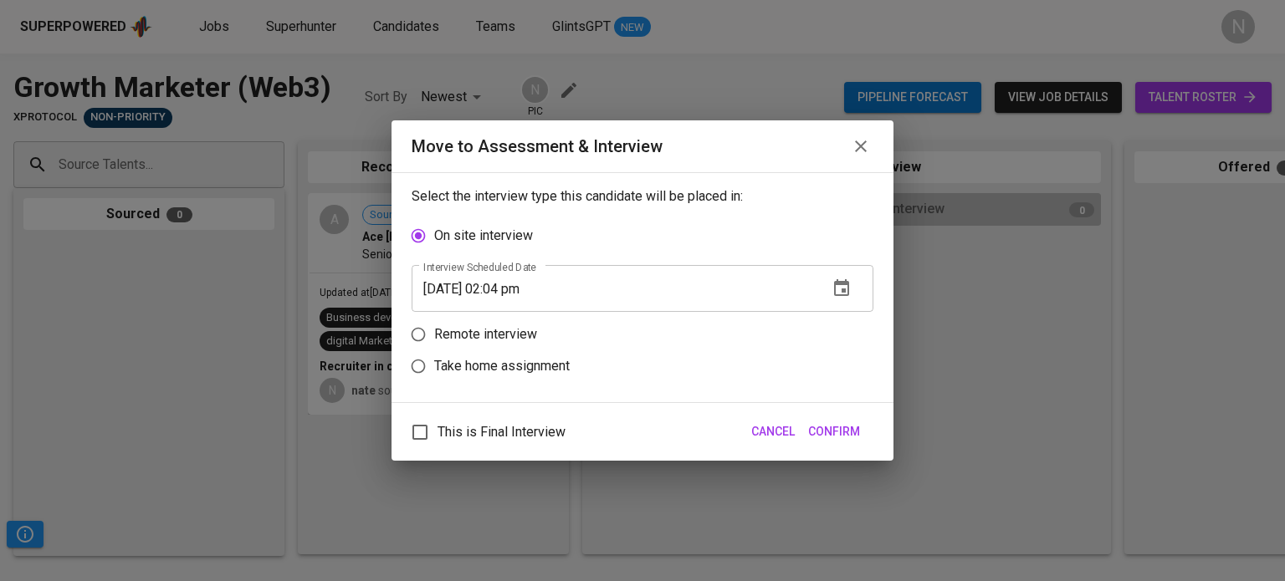
click at [515, 447] on label "This is Final Interview" at bounding box center [483, 432] width 163 height 35
click at [438, 447] on input "This is Final Interview" at bounding box center [419, 432] width 35 height 35
click at [513, 438] on span "This is Final Interview" at bounding box center [502, 432] width 128 height 20
click at [438, 438] on input "This is Final Interview" at bounding box center [419, 432] width 35 height 35
checkbox input "false"
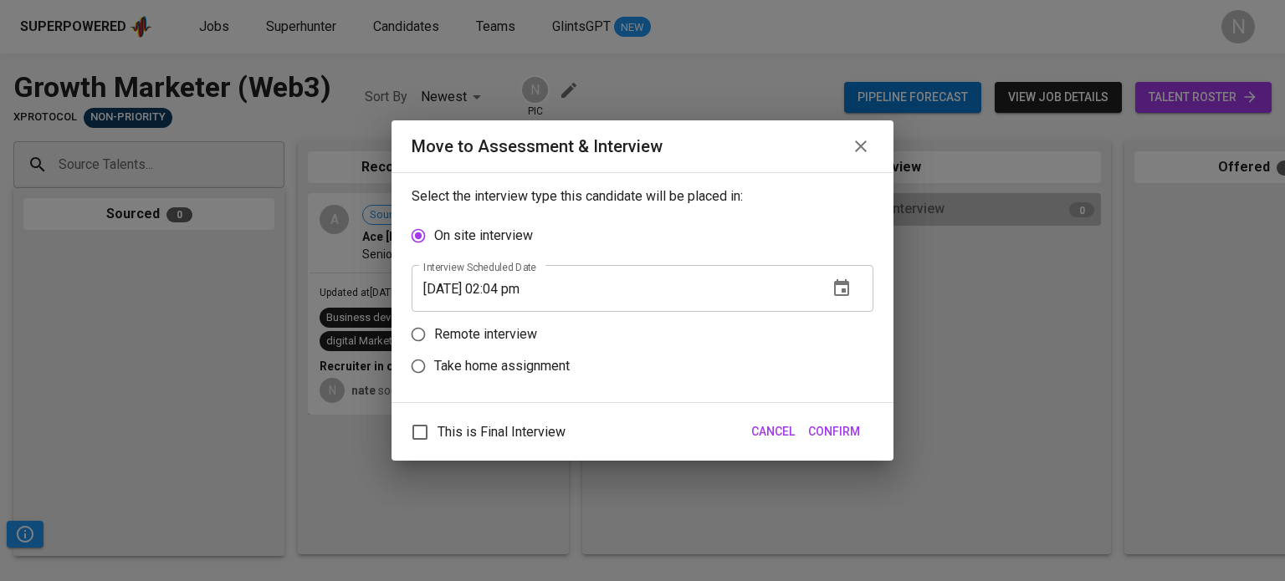
click at [493, 372] on p "Take home assignment" at bounding box center [502, 366] width 136 height 20
click at [434, 372] on input "Take home assignment" at bounding box center [418, 367] width 32 height 32
radio input "true"
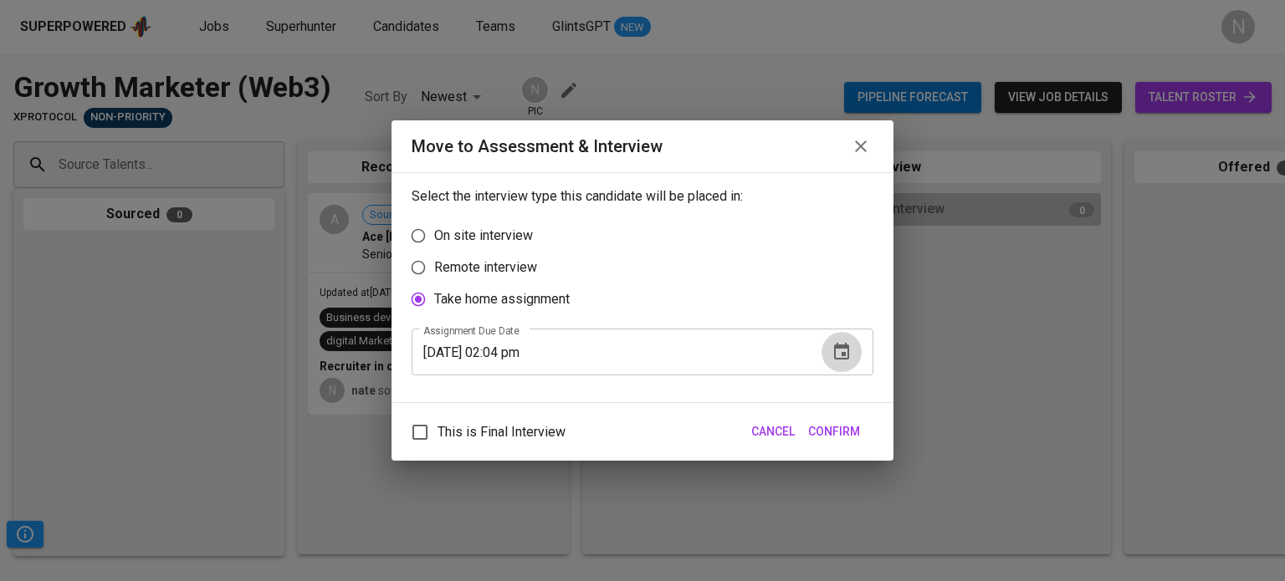
click at [841, 360] on icon "button" at bounding box center [841, 351] width 15 height 17
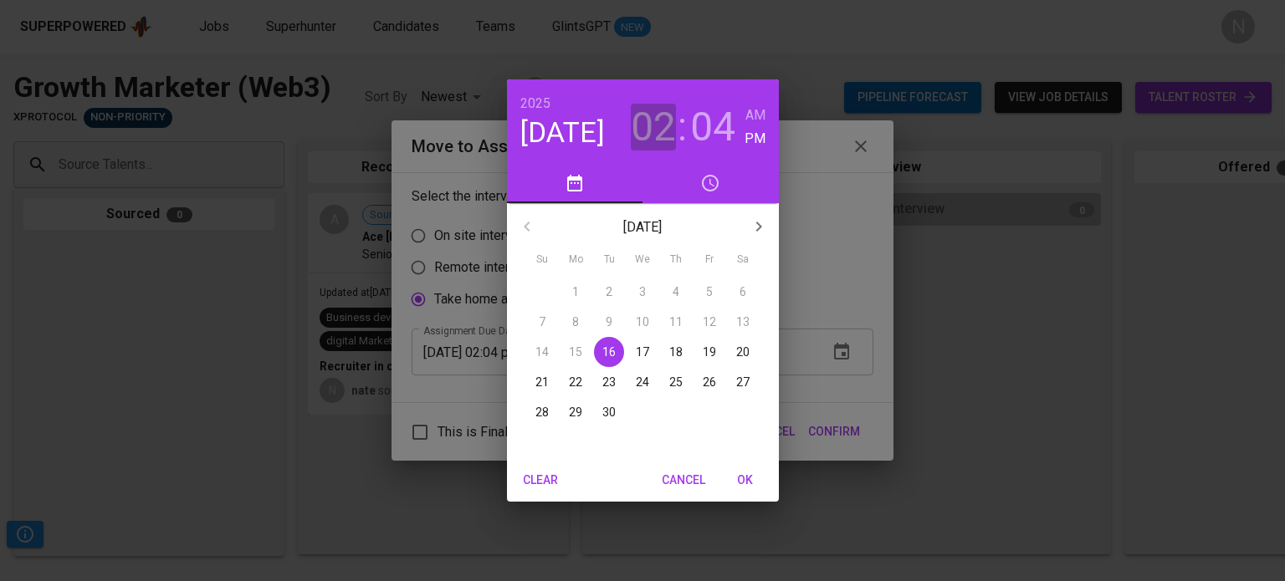
click at [667, 120] on h3 "02" at bounding box center [653, 127] width 45 height 47
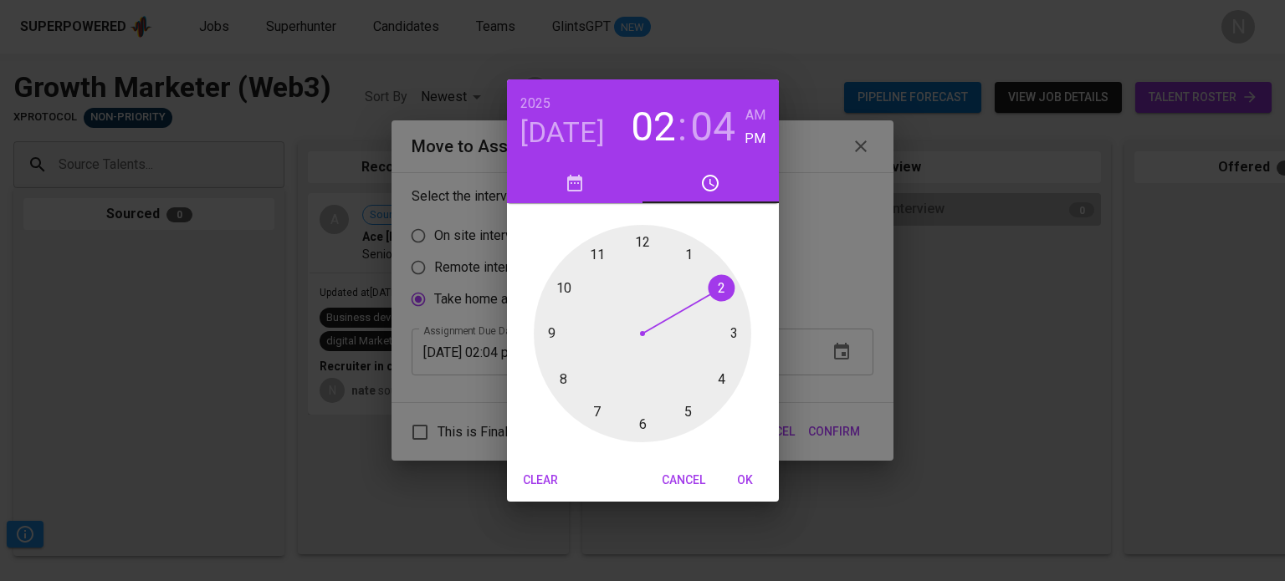
click at [693, 249] on div at bounding box center [642, 333] width 217 height 217
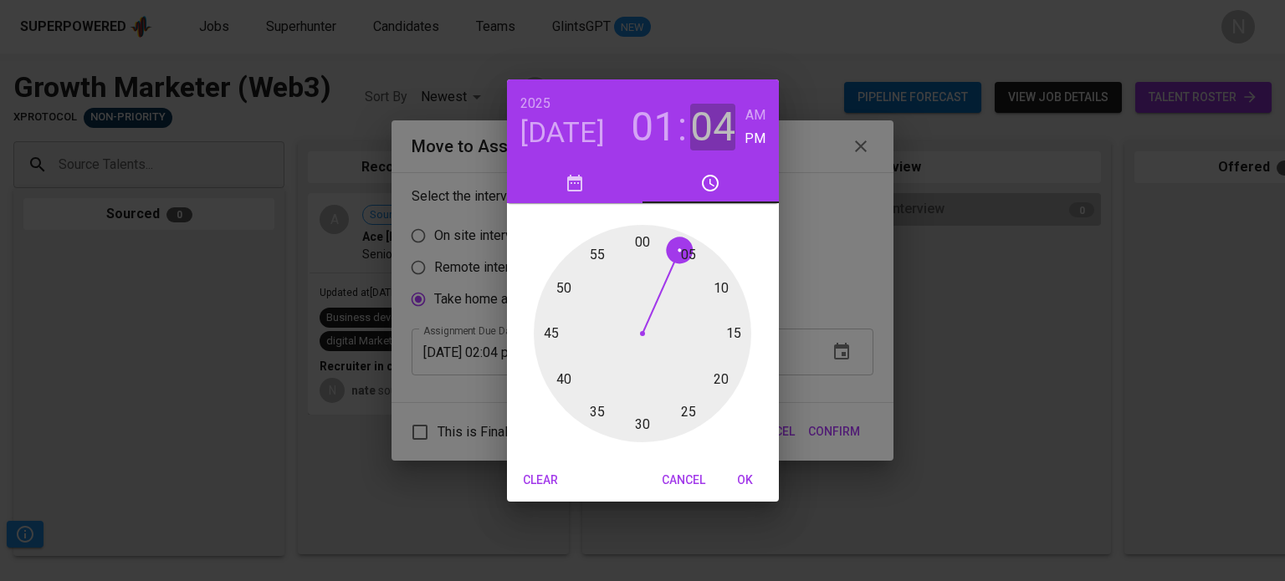
click at [716, 133] on h3 "04" at bounding box center [712, 127] width 45 height 47
click at [688, 253] on div at bounding box center [642, 333] width 217 height 217
type input "[DATE] 01:05 pm"
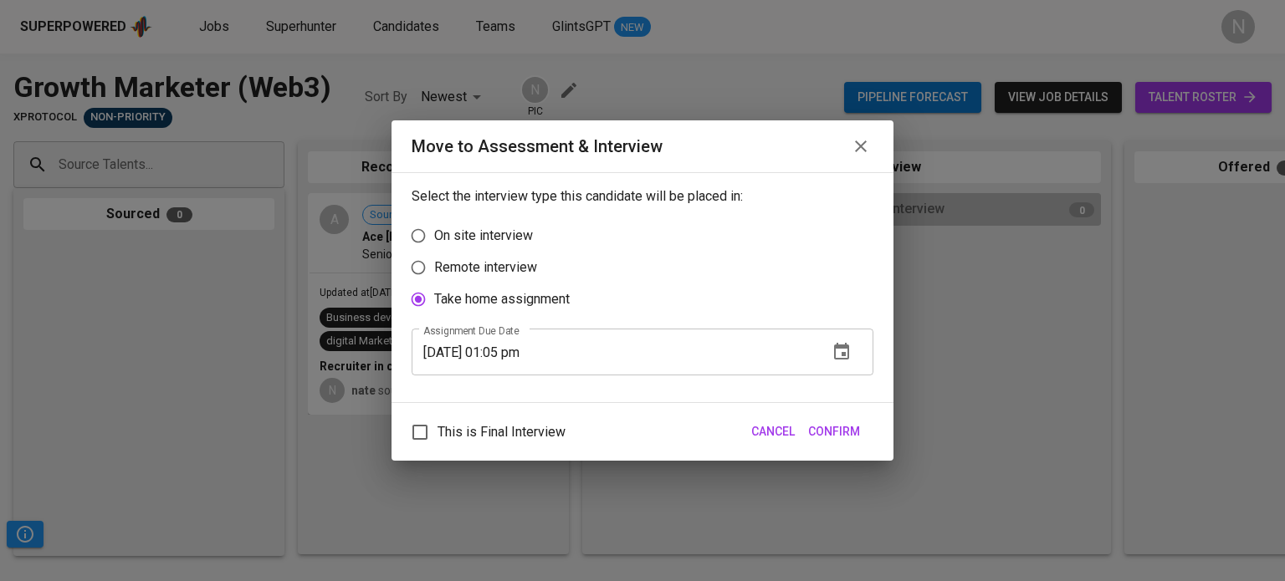
click at [837, 435] on span "Confirm" at bounding box center [834, 432] width 52 height 21
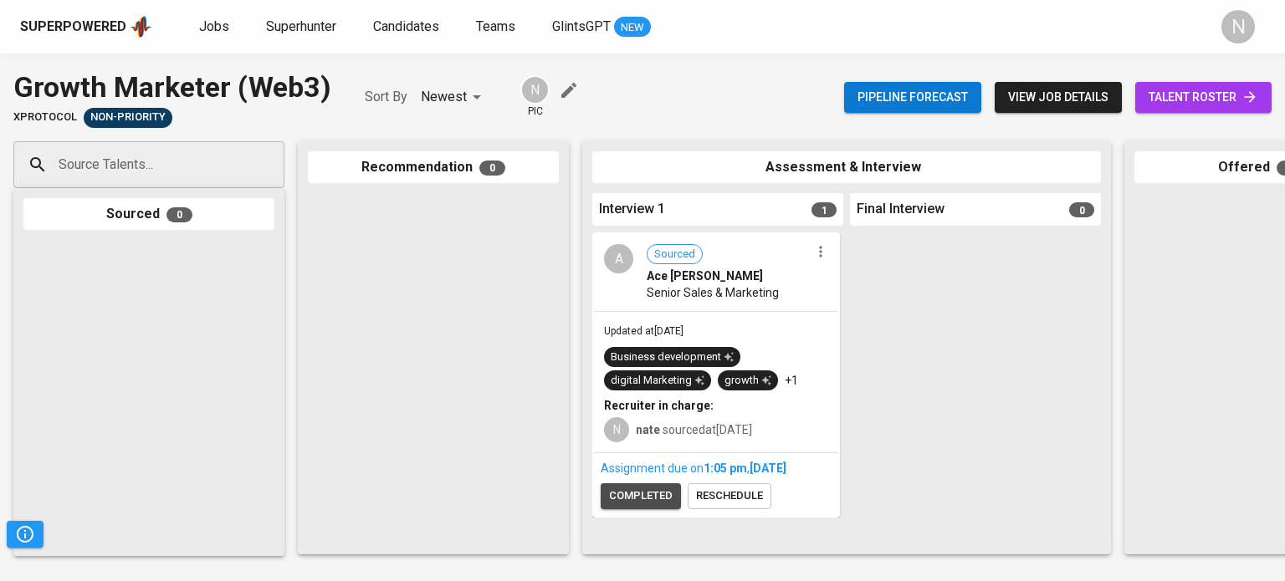
click at [646, 488] on span "completed" at bounding box center [641, 496] width 64 height 19
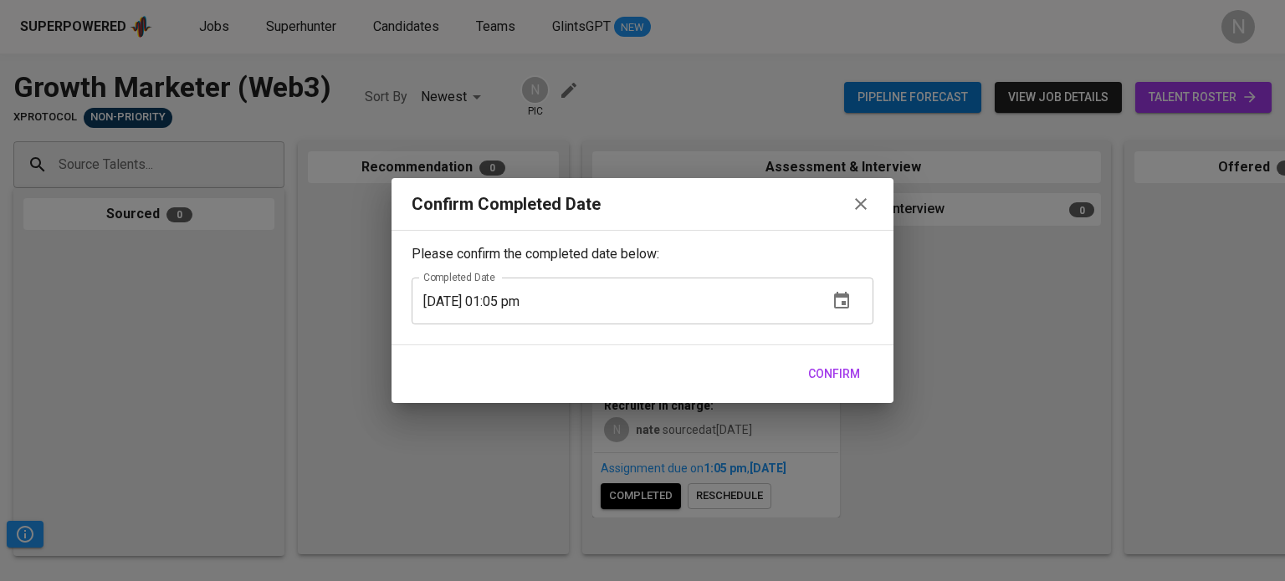
click at [821, 384] on button "Confirm" at bounding box center [833, 374] width 65 height 31
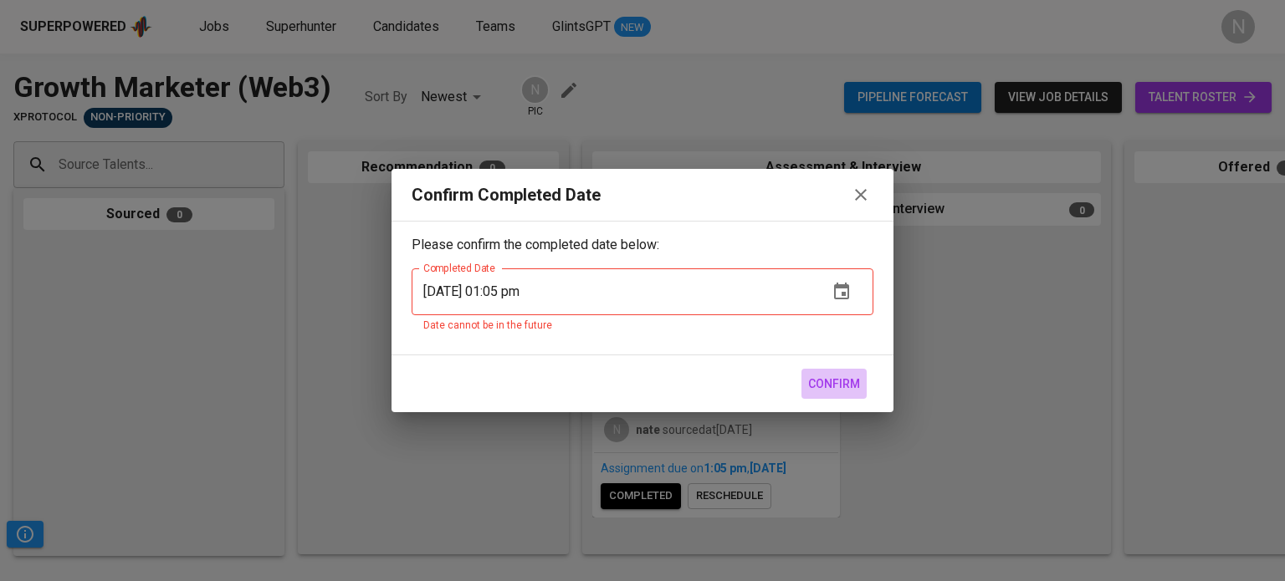
click at [821, 384] on span "Confirm" at bounding box center [834, 384] width 52 height 21
click at [1022, 303] on div "Confirm Completed Date Please confirm the completed date below: Completed Date …" at bounding box center [642, 290] width 1285 height 581
click at [852, 387] on span "Confirm" at bounding box center [834, 384] width 52 height 21
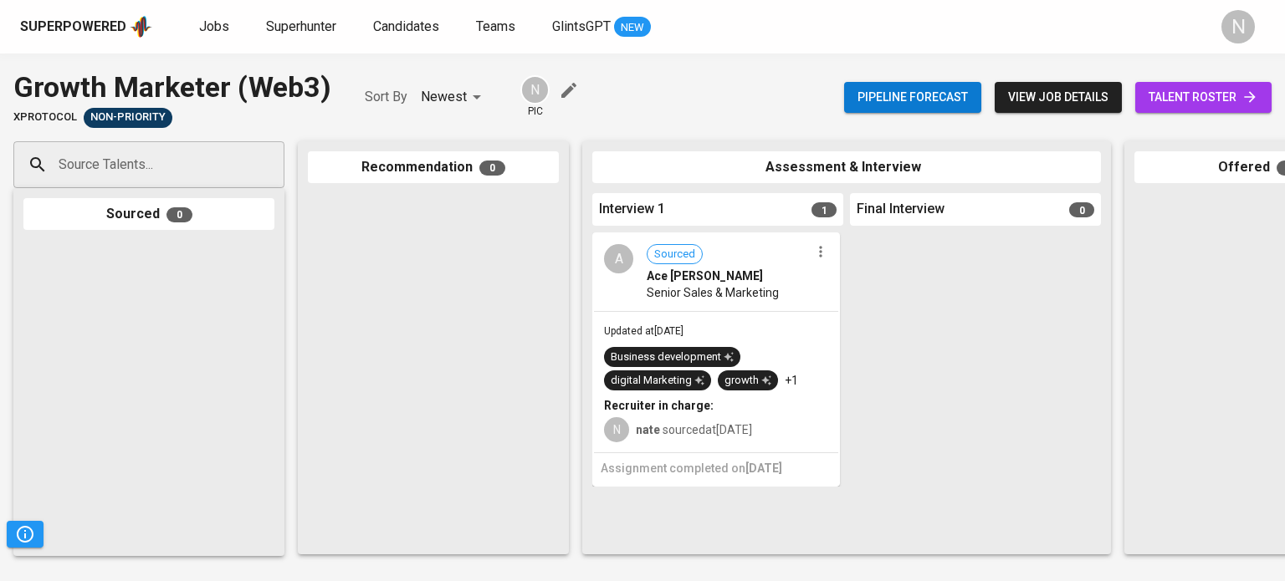
click at [110, 29] on div "Superpowered" at bounding box center [73, 27] width 106 height 19
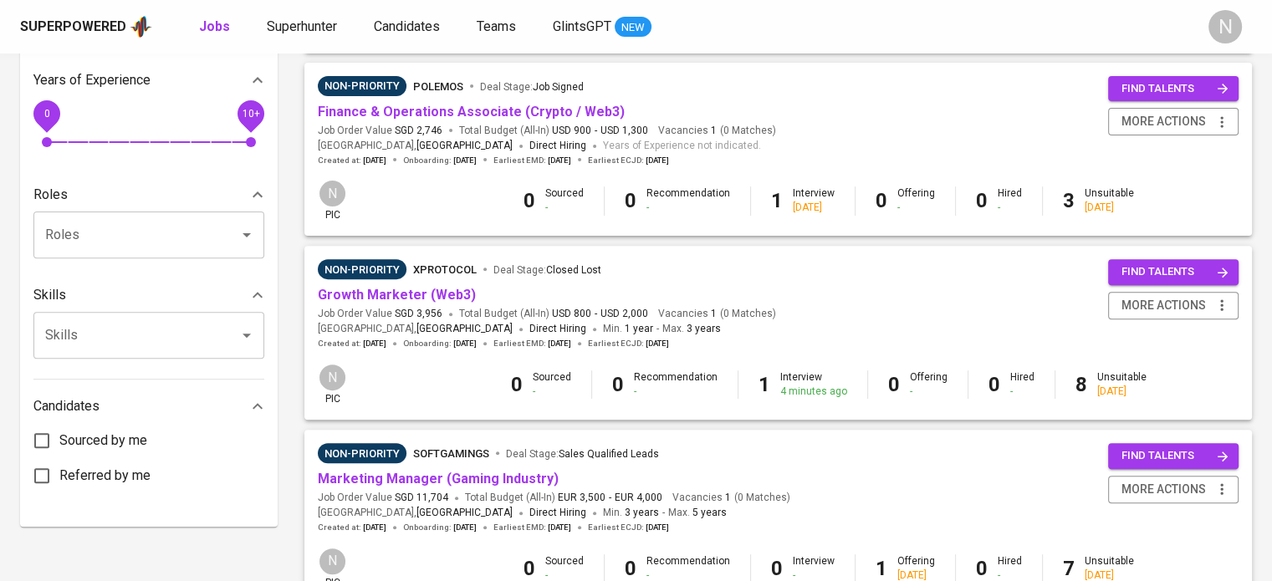
scroll to position [586, 0]
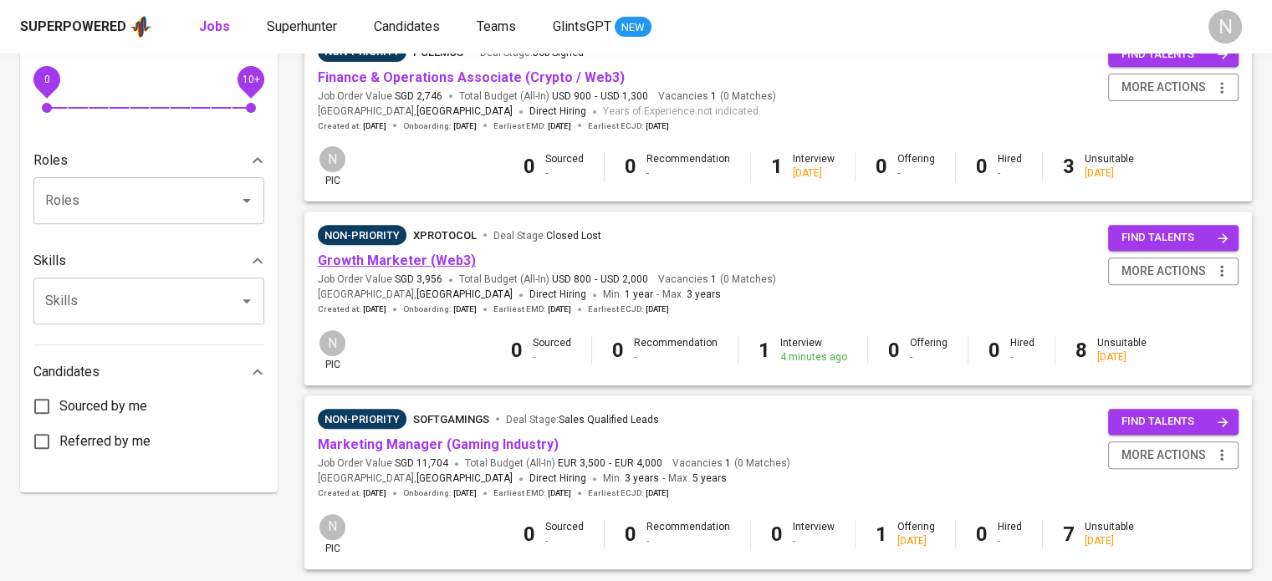
click at [422, 267] on link "Growth Marketer (Web3)" at bounding box center [397, 261] width 158 height 16
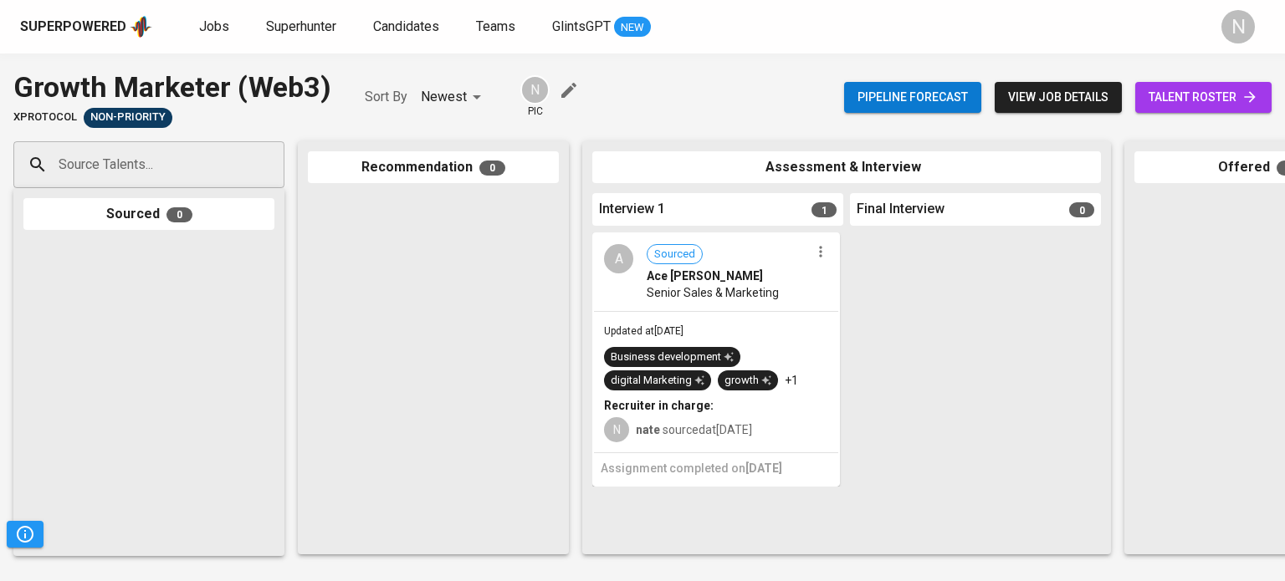
click at [703, 315] on div "Updated at [DATE] Business development digital Marketing growth +1 Recruiter in…" at bounding box center [716, 382] width 244 height 141
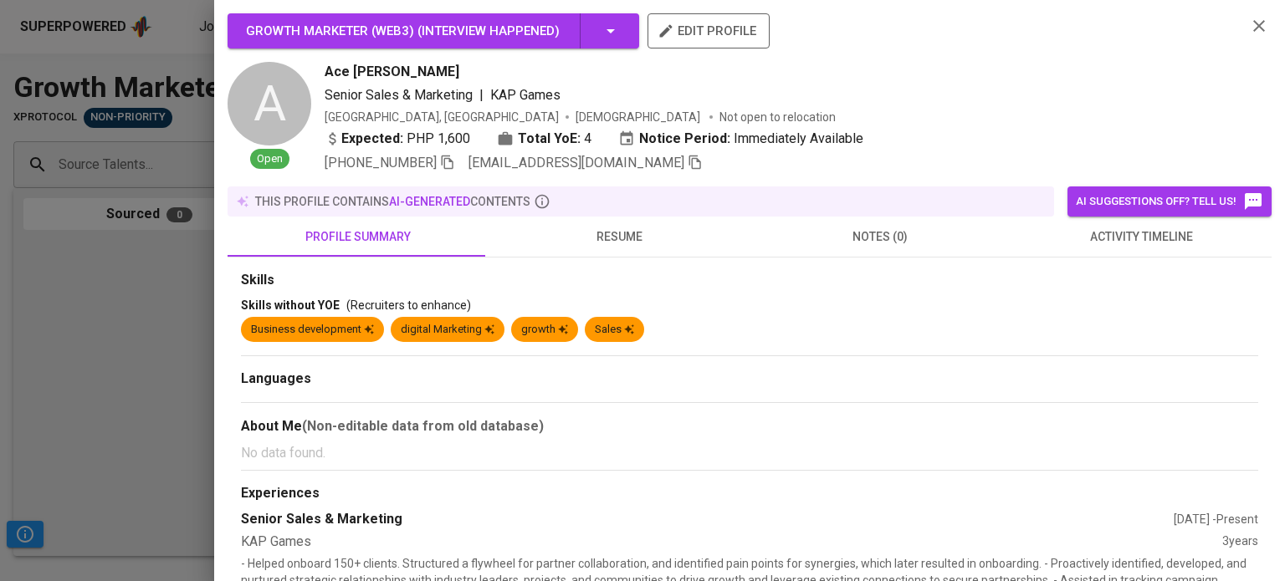
click at [623, 228] on span "resume" at bounding box center [619, 237] width 241 height 21
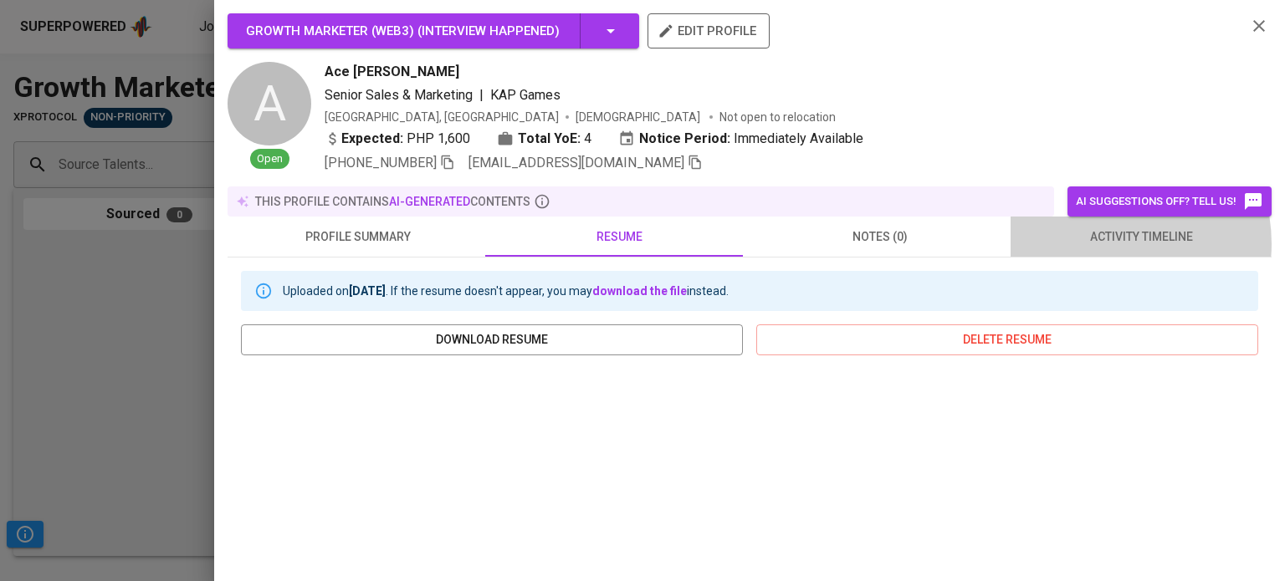
click at [1091, 243] on span "activity timeline" at bounding box center [1141, 237] width 241 height 21
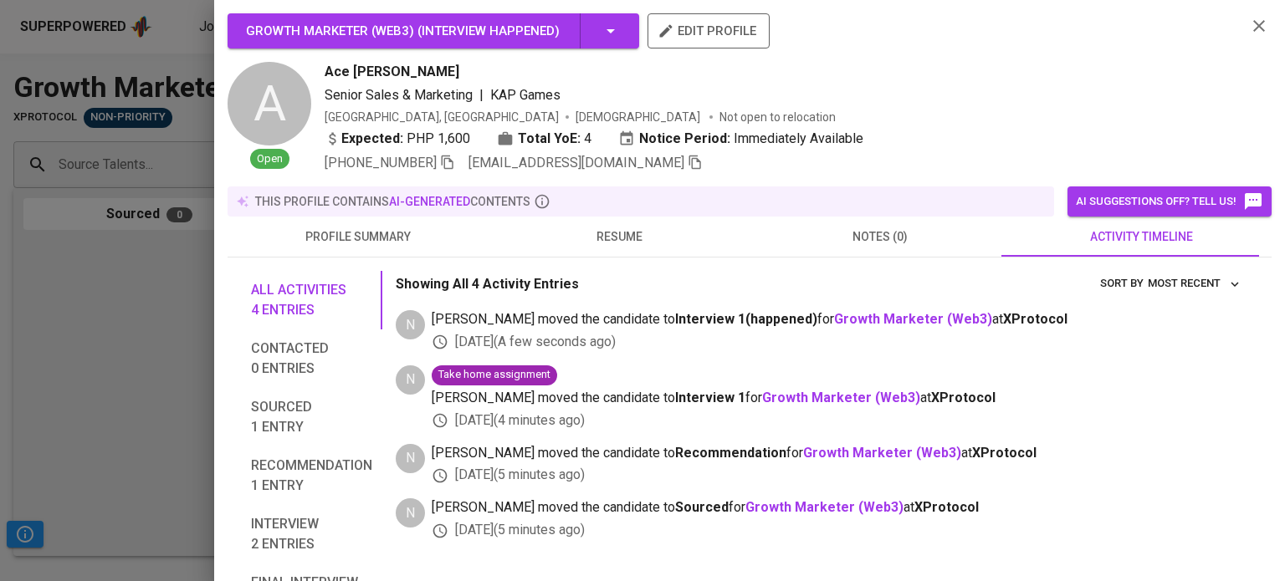
click at [1249, 28] on icon "button" at bounding box center [1259, 26] width 20 height 20
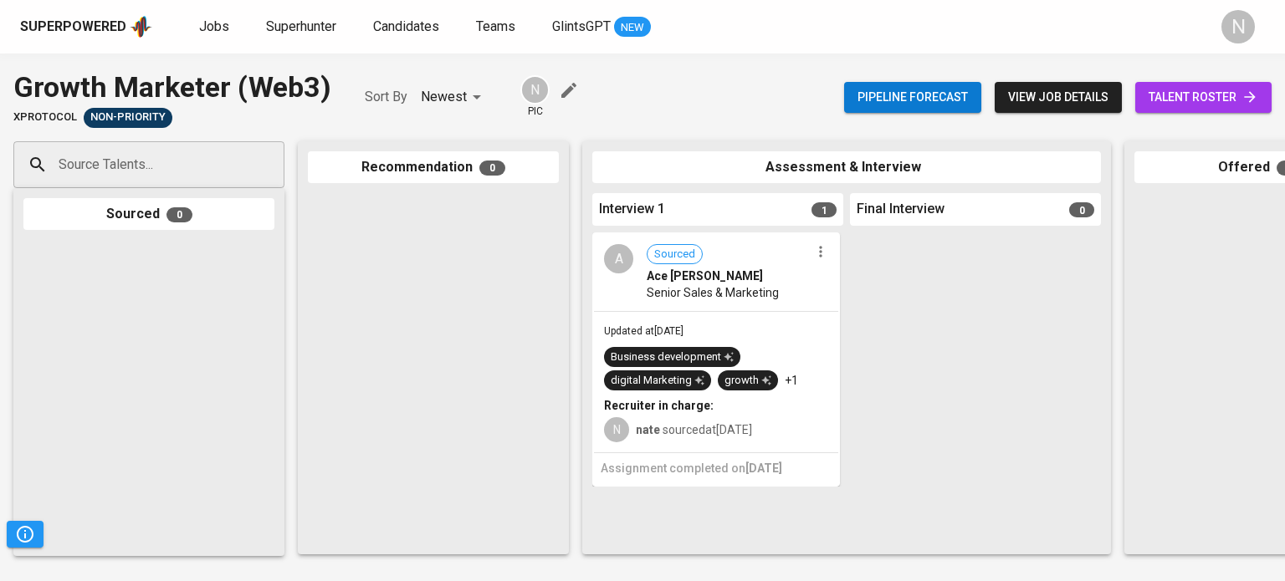
click at [404, 405] on div at bounding box center [433, 368] width 251 height 351
click at [226, 28] on link "Jobs" at bounding box center [215, 27] width 33 height 21
